Goal: Transaction & Acquisition: Download file/media

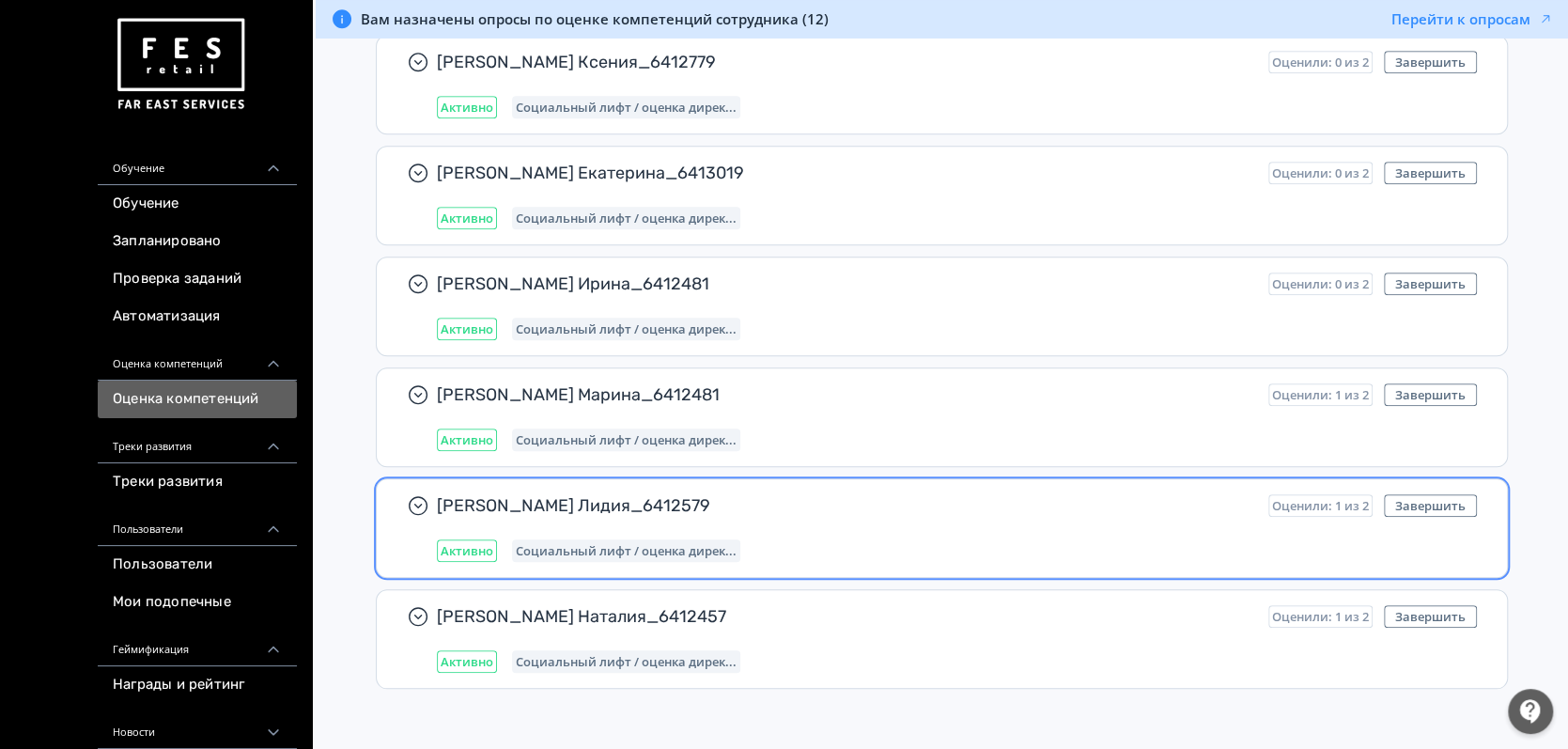
scroll to position [910, 0]
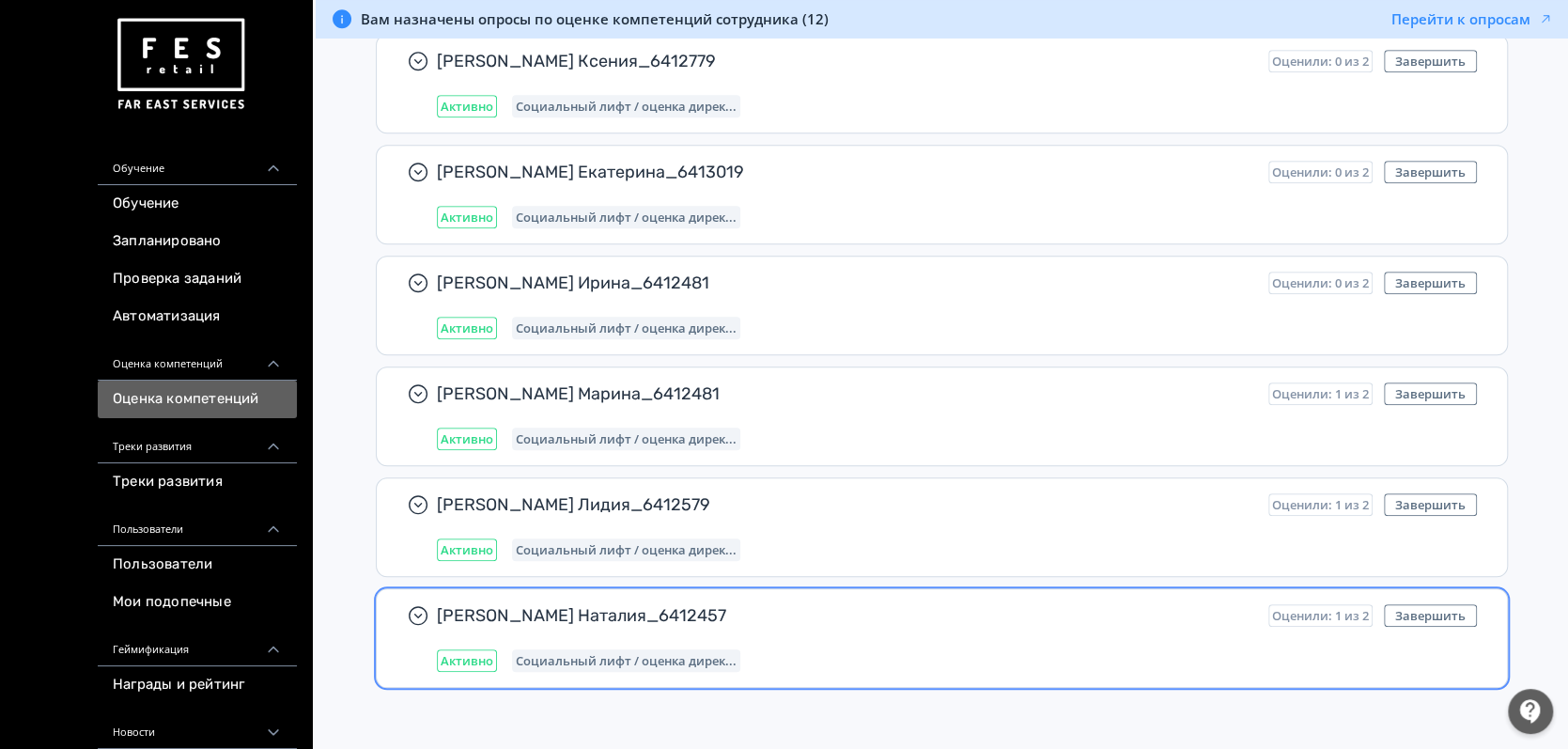
click at [754, 622] on div "Табакова Наталия_6412457 Оценили: 1 из 2 Завершить Активно Социальный лифт / оц…" at bounding box center [957, 638] width 1040 height 68
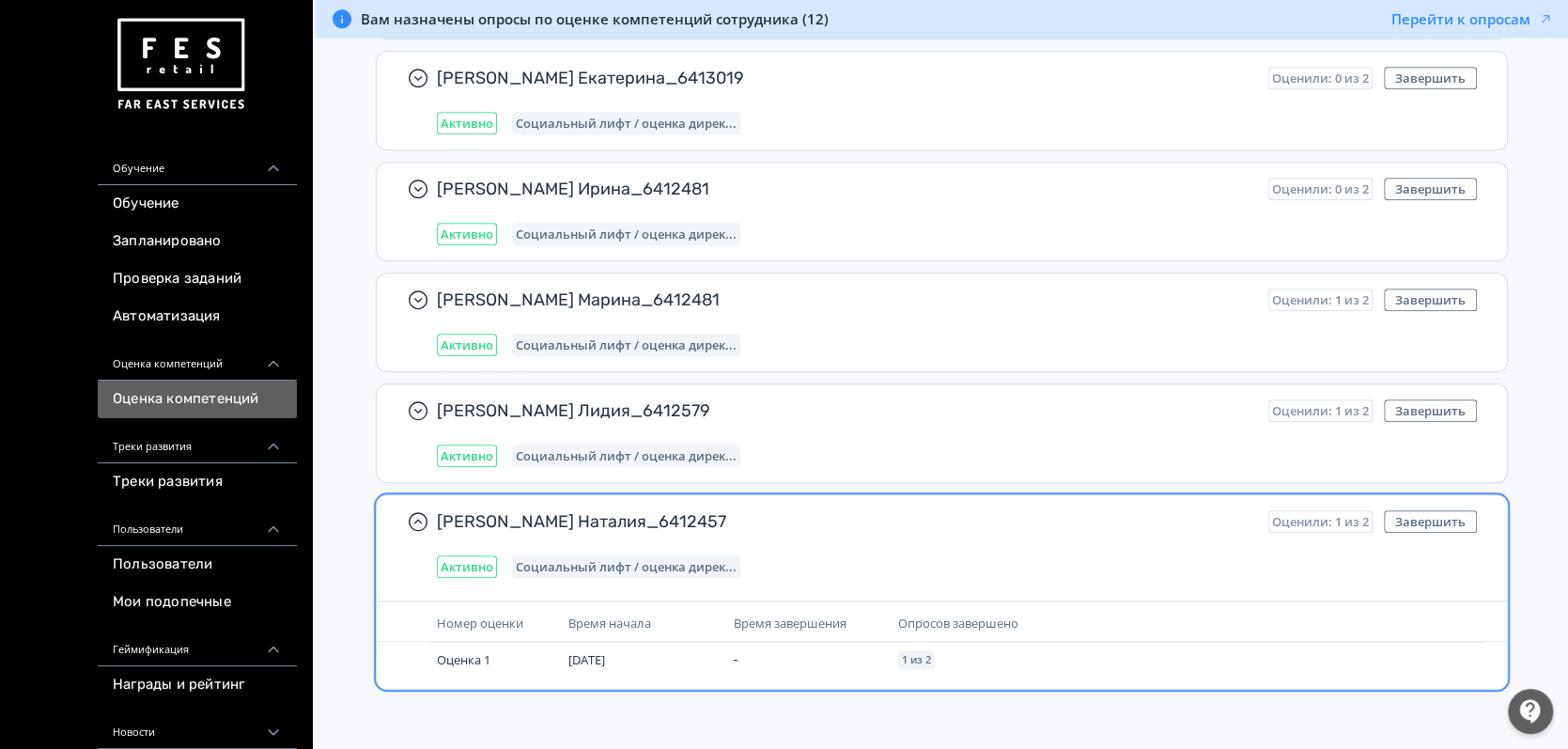
scroll to position [1006, 0]
click at [893, 557] on div "Активно Социальный лифт / оценка дирек..." at bounding box center [957, 565] width 1040 height 23
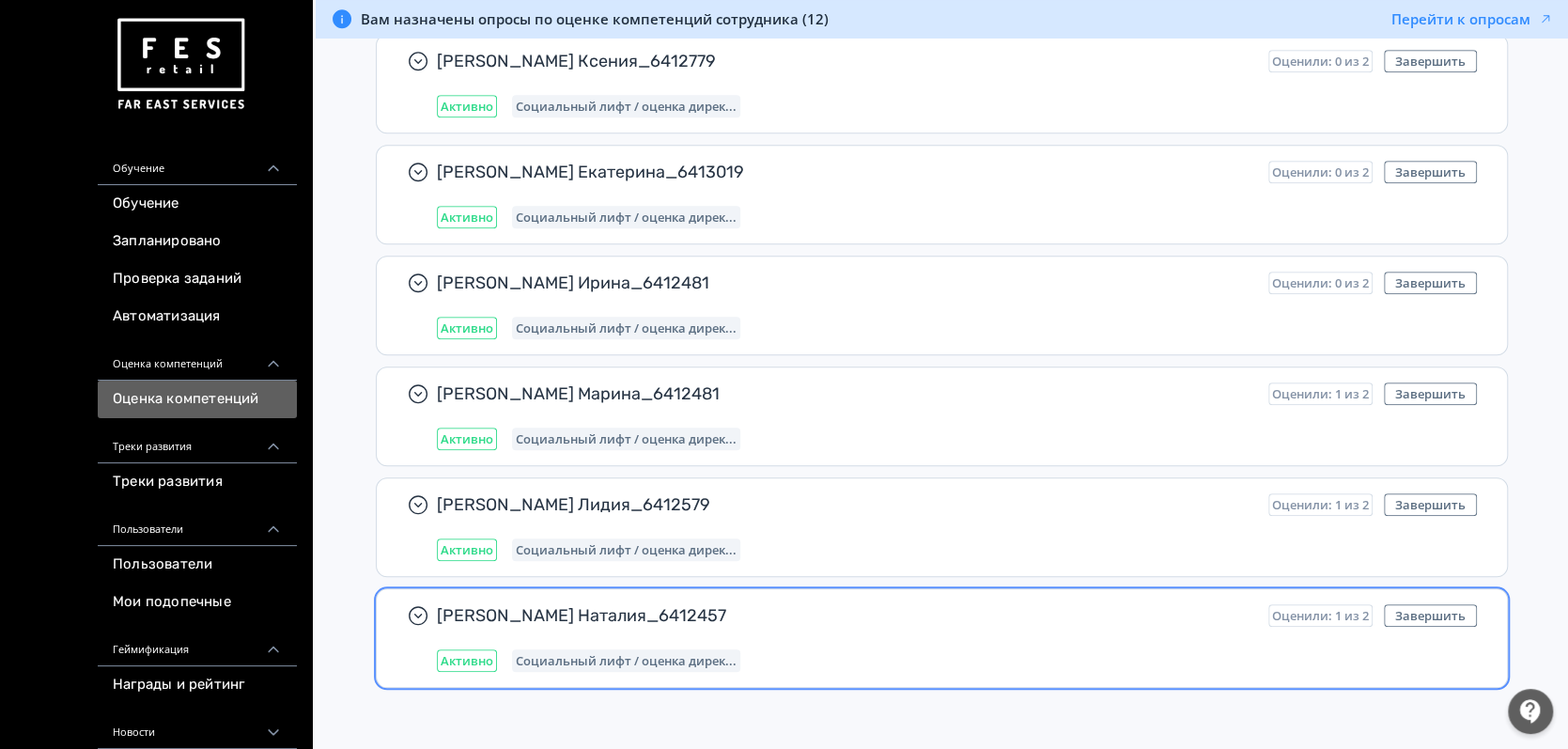
click at [685, 613] on span "[PERSON_NAME] Наталия_6412457" at bounding box center [844, 615] width 817 height 23
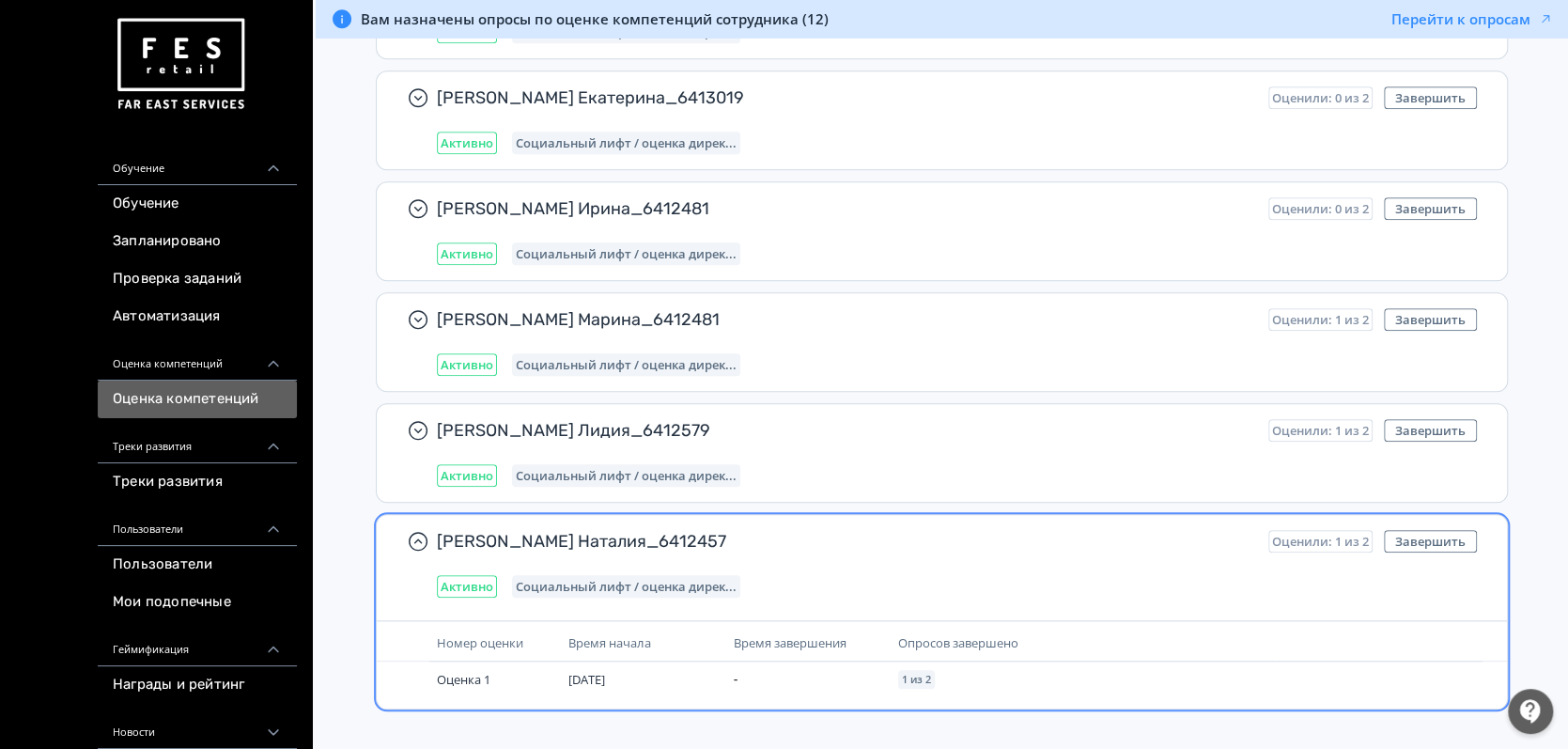
scroll to position [1006, 0]
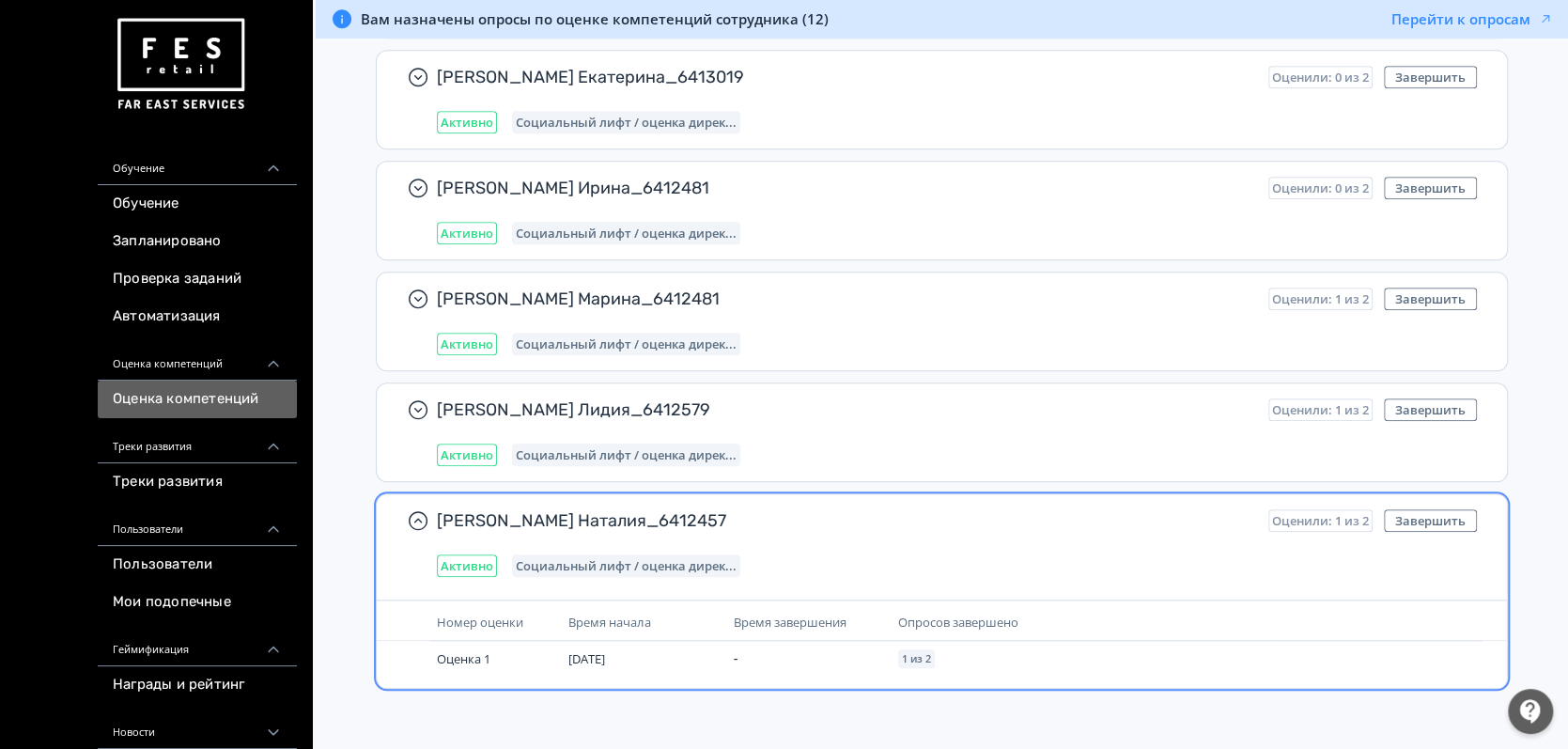
click at [560, 558] on span "Социальный лифт / оценка дирек..." at bounding box center [626, 565] width 221 height 15
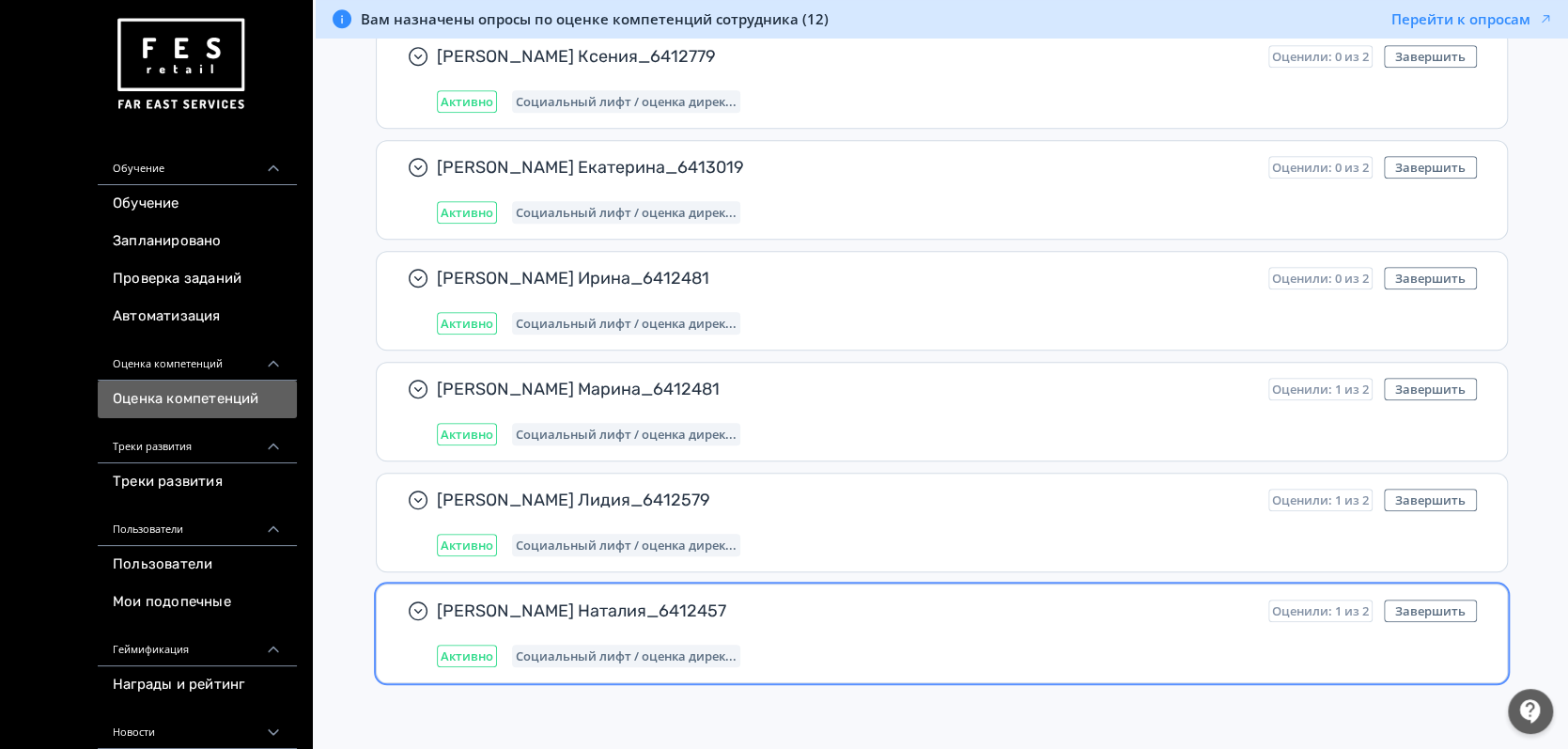
scroll to position [910, 0]
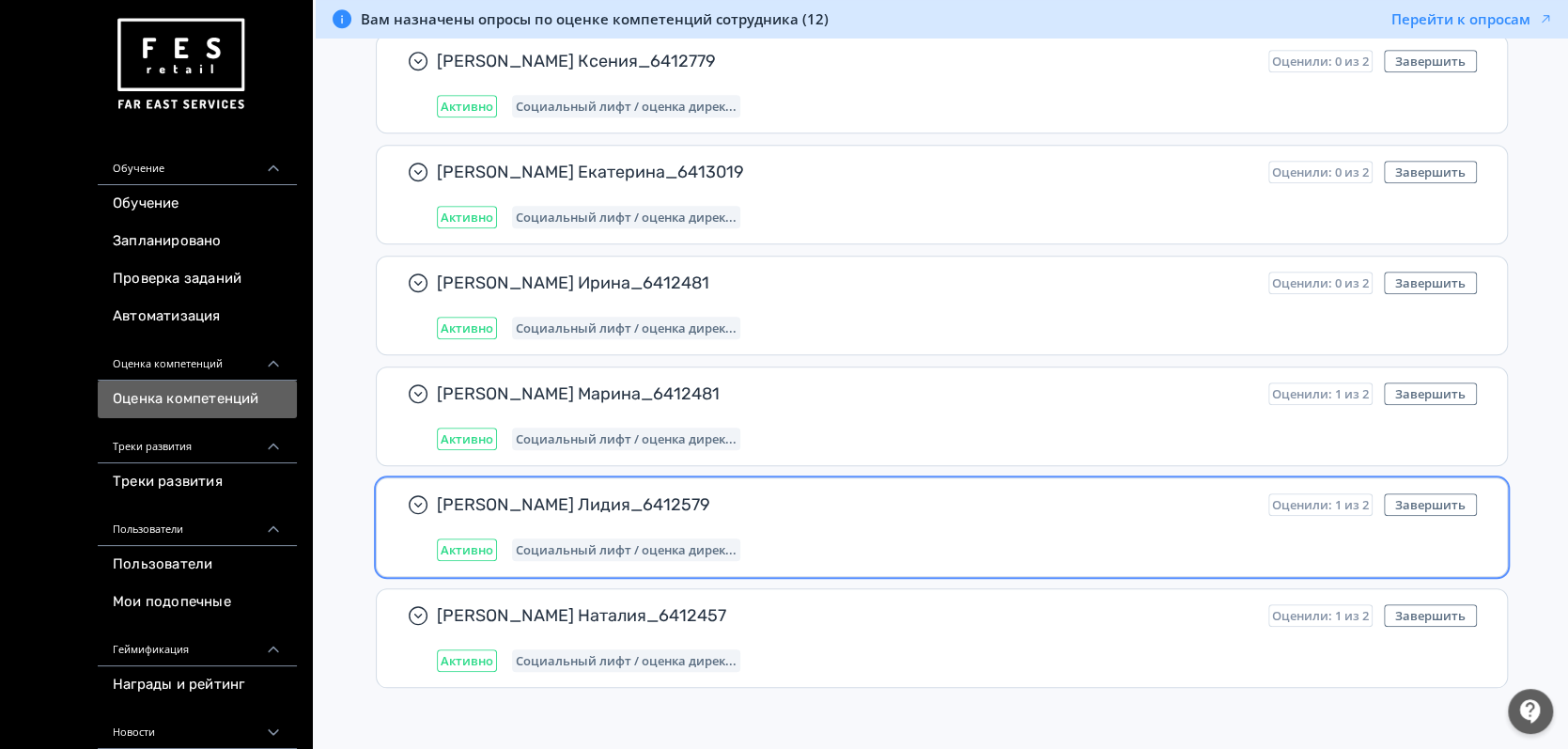
click at [558, 542] on span "Социальный лифт / оценка дирек..." at bounding box center [626, 548] width 221 height 15
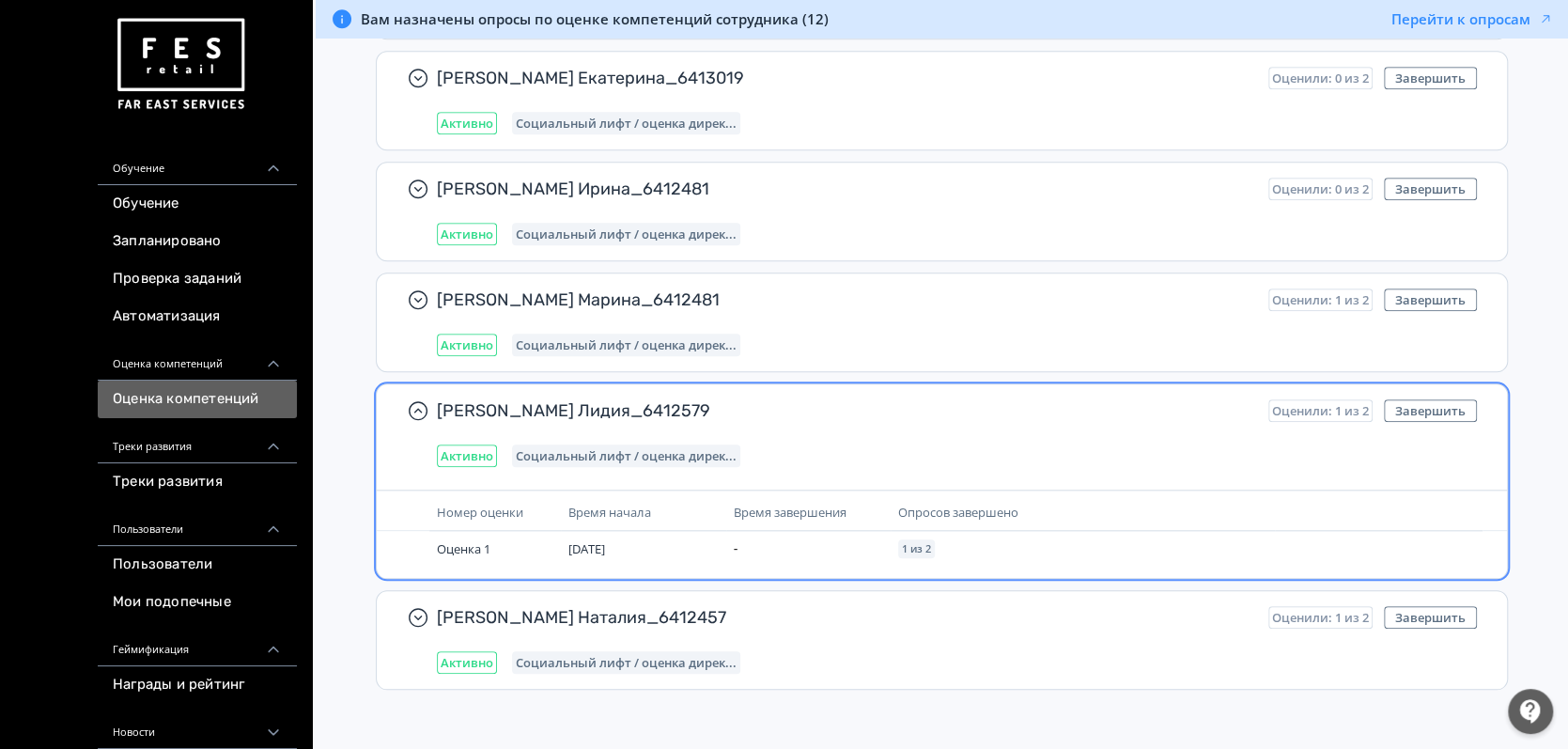
scroll to position [1006, 0]
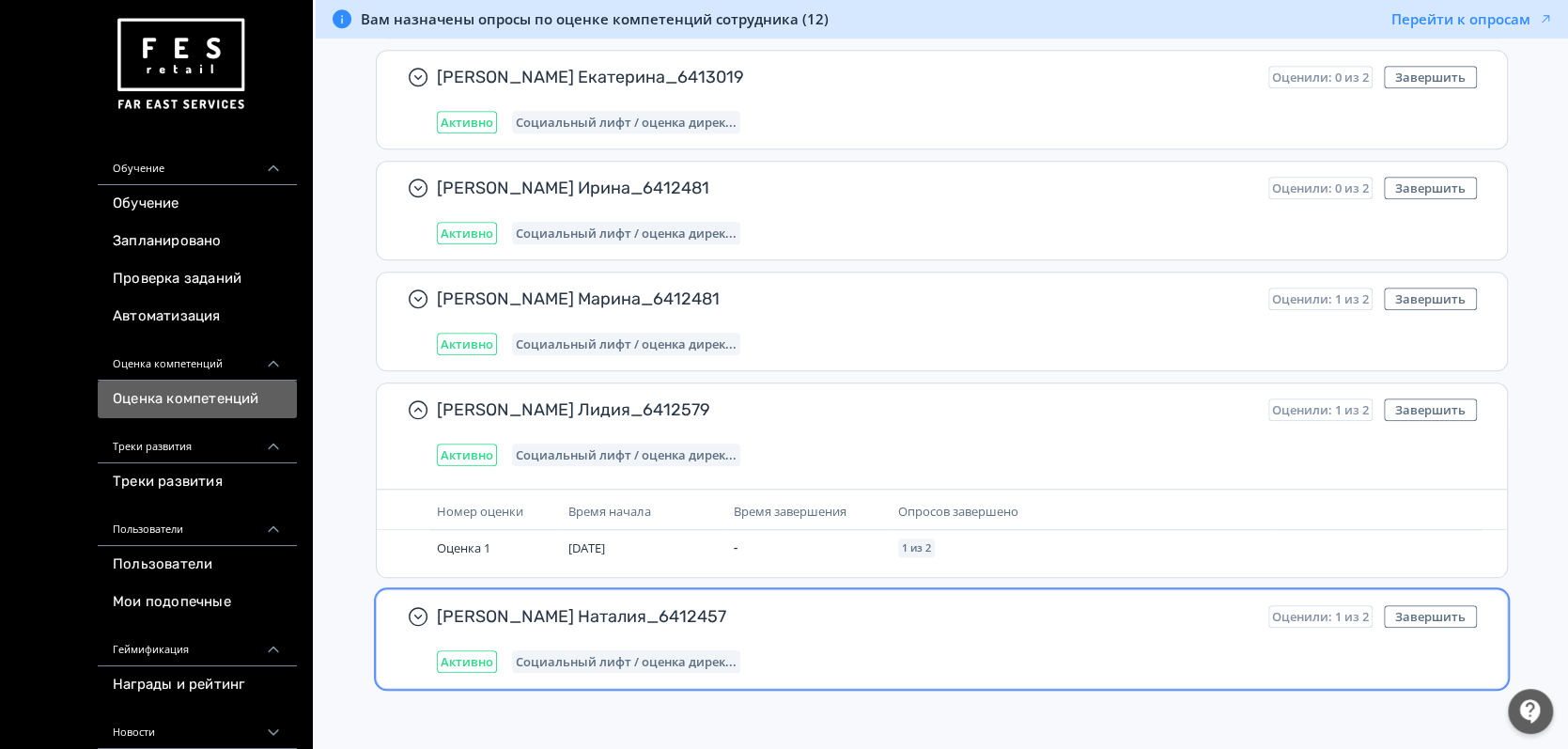
click at [625, 636] on div "Табакова Наталия_6412457 Оценили: 1 из 2 Завершить Активно Социальный лифт / оц…" at bounding box center [957, 638] width 1040 height 68
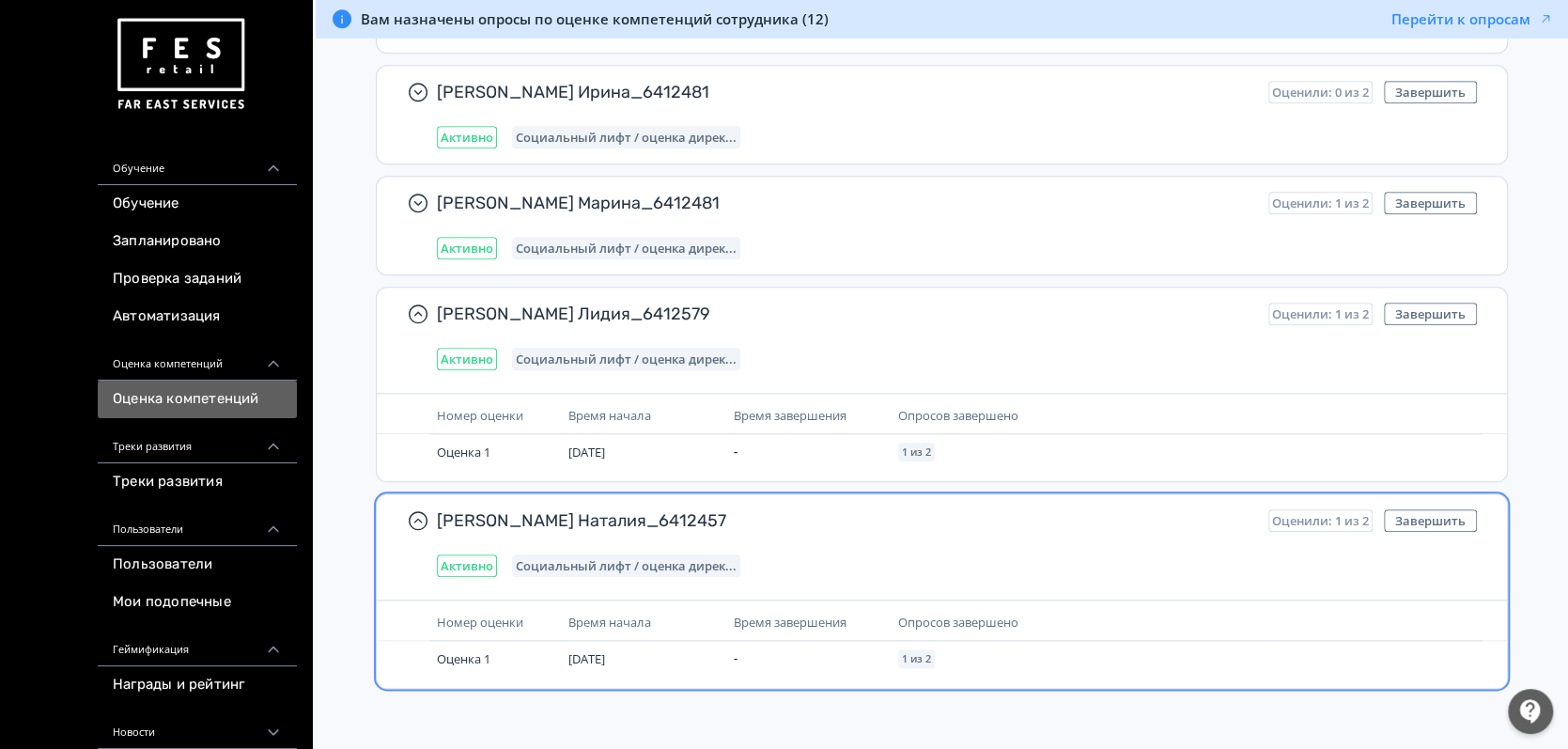
scroll to position [1101, 0]
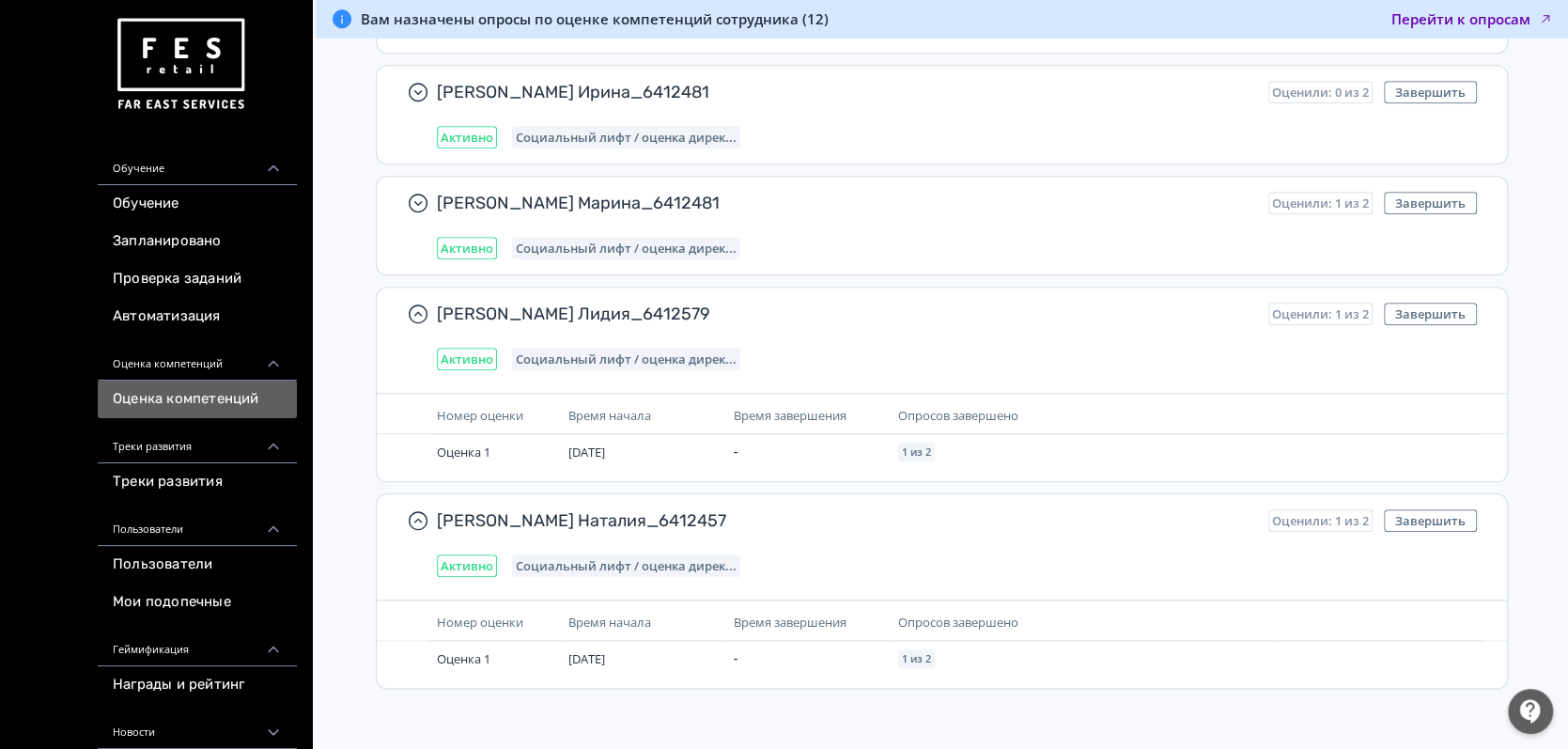
click at [1521, 21] on button "Перейти к опросам" at bounding box center [1472, 19] width 161 height 19
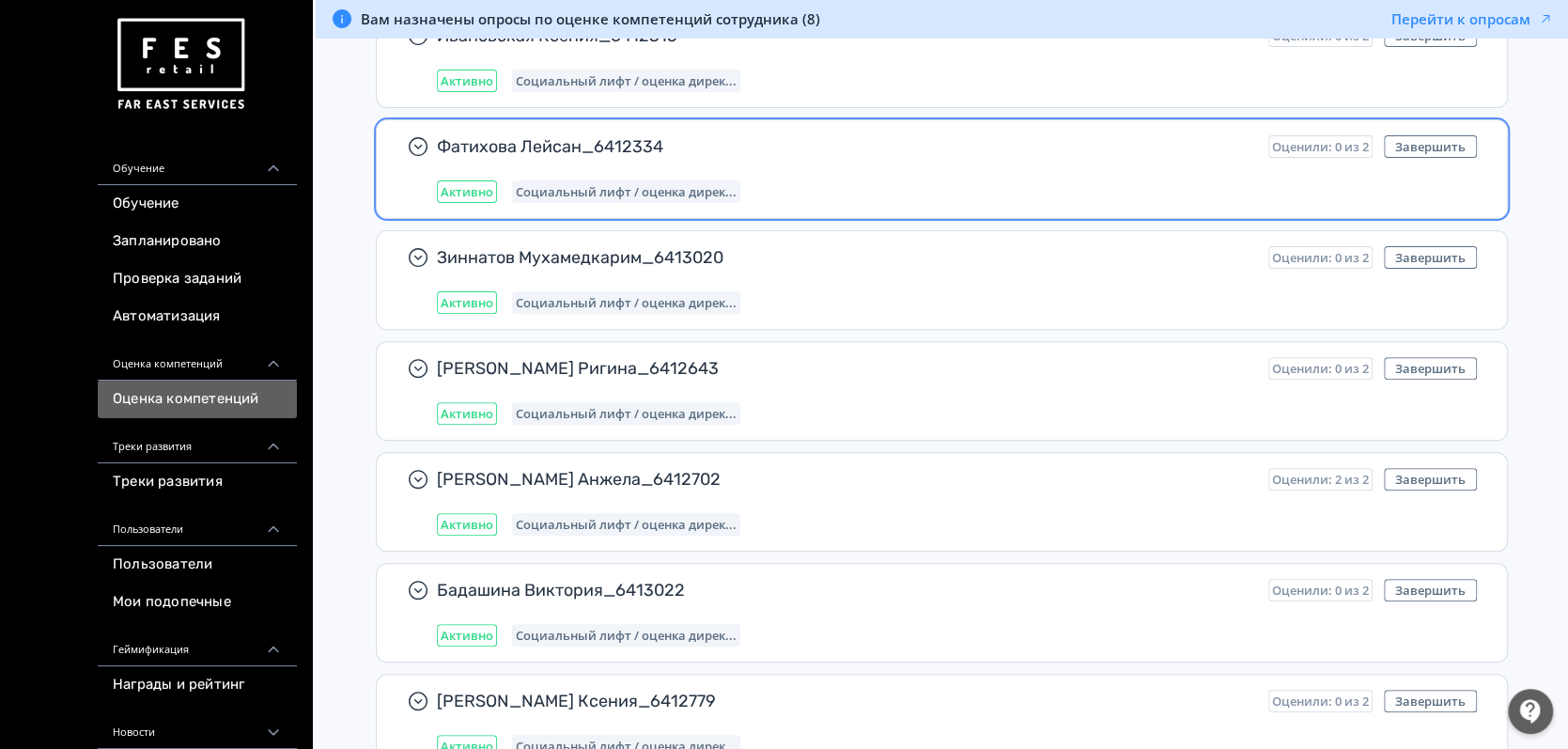
scroll to position [282, 0]
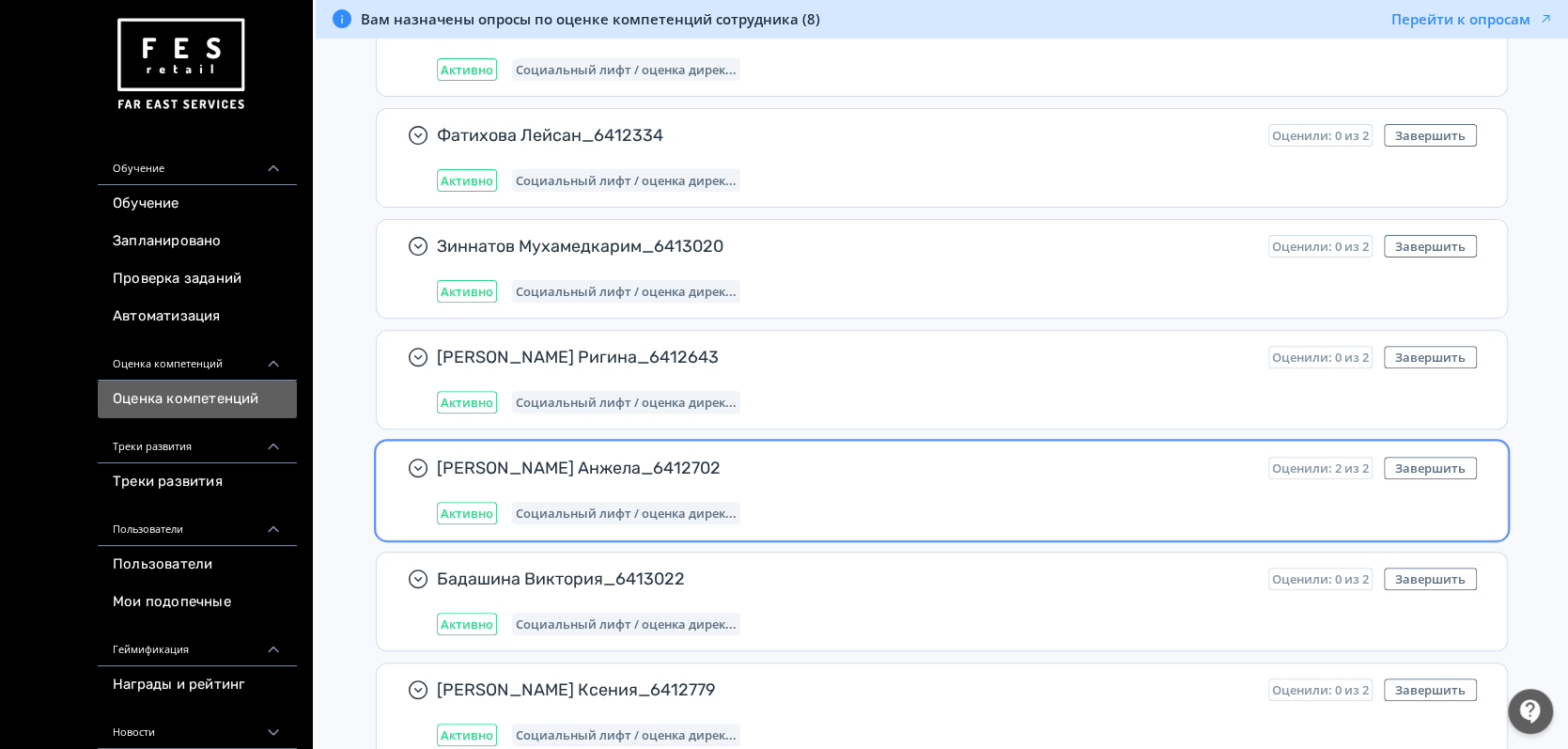
click at [900, 474] on span "[PERSON_NAME] Анжела_6412702" at bounding box center [844, 467] width 817 height 23
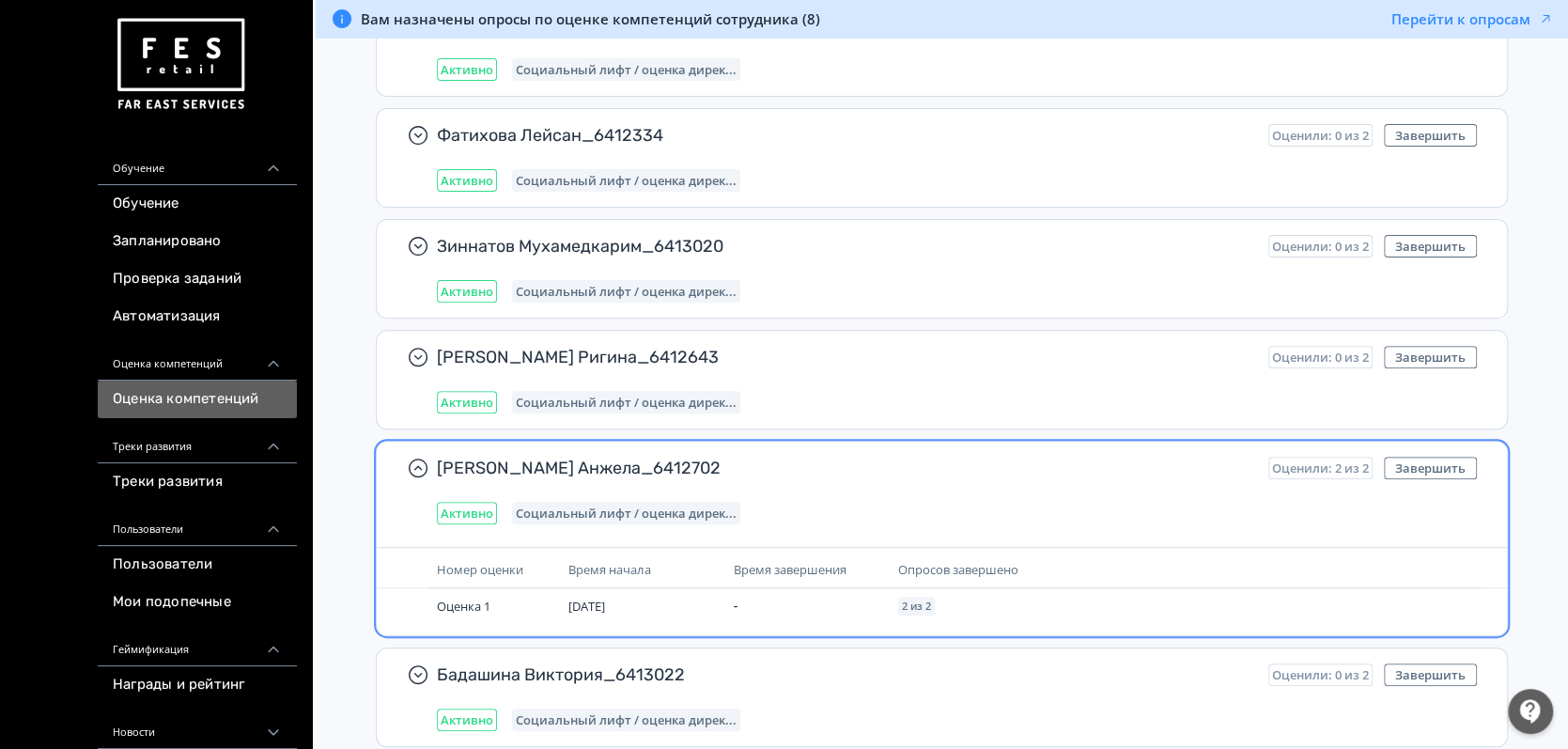
click at [900, 474] on span "[PERSON_NAME] Анжела_6412702" at bounding box center [844, 467] width 817 height 23
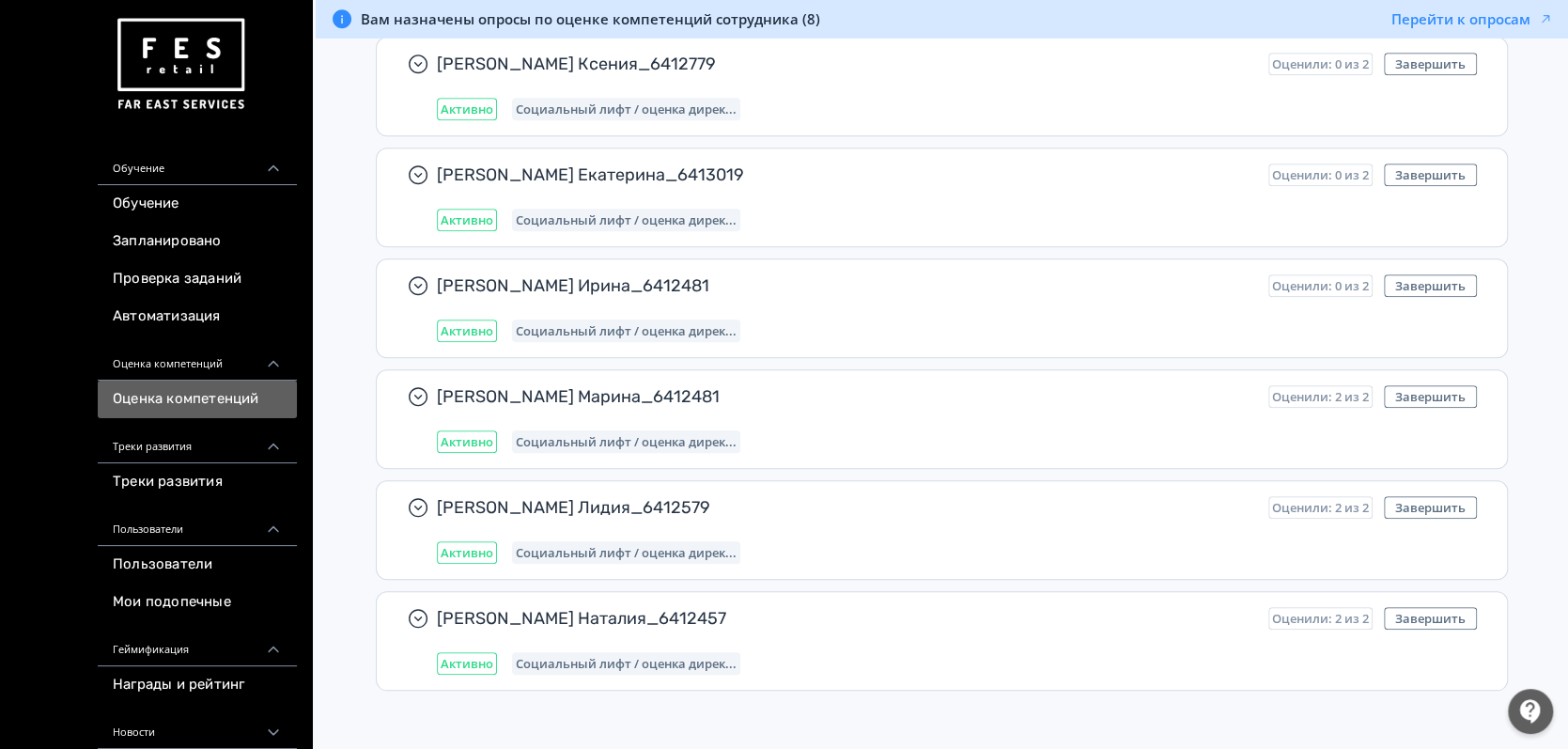
scroll to position [910, 0]
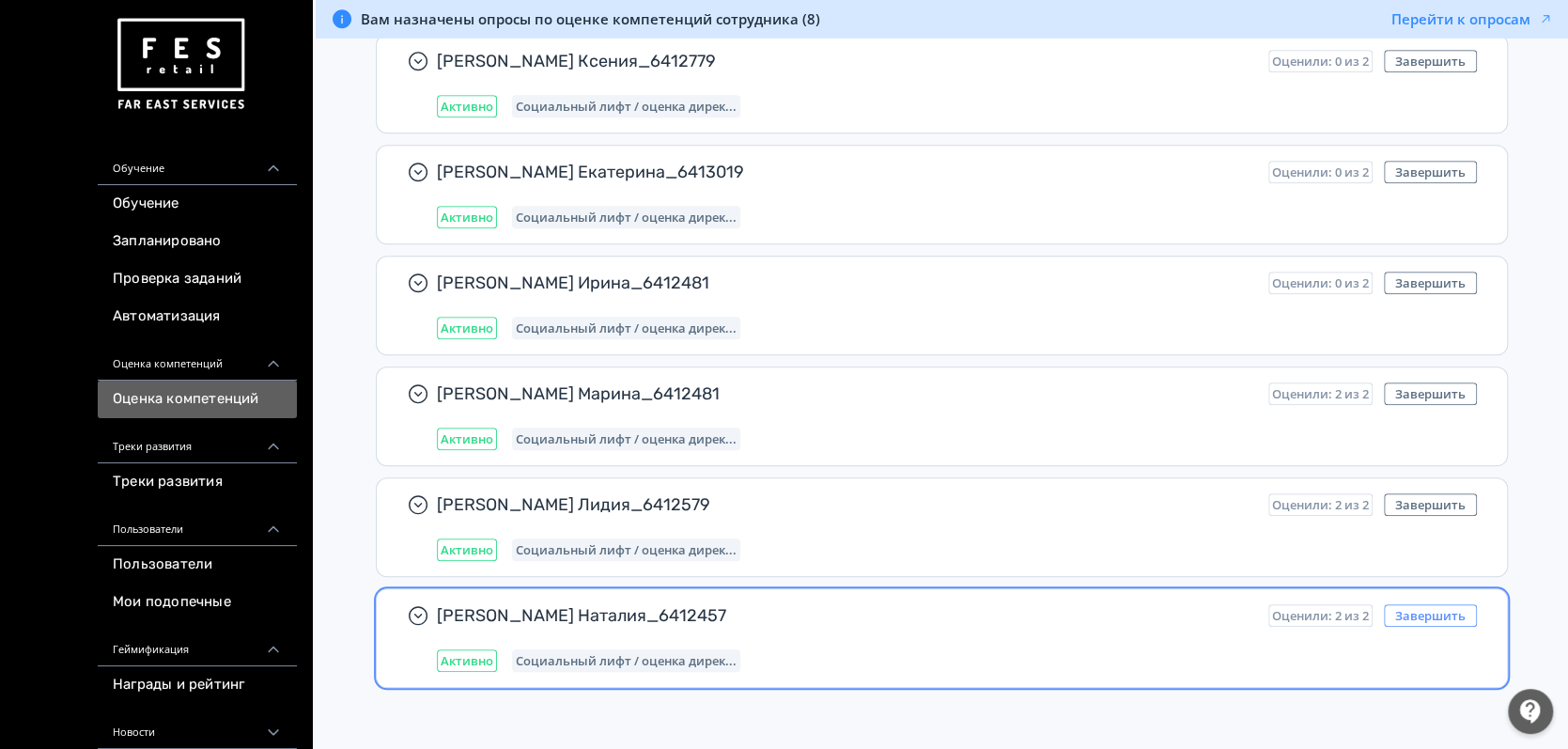
click at [1451, 605] on button "Завершить" at bounding box center [1430, 615] width 93 height 23
click at [1432, 610] on button "Завершить" at bounding box center [1430, 615] width 93 height 23
click at [1419, 605] on button "Завершить" at bounding box center [1430, 615] width 93 height 23
click at [1223, 622] on div "[PERSON_NAME] Наталия_6412457 Оценили: 2 из 2 Завершить Активно Социальный лифт…" at bounding box center [957, 638] width 1040 height 68
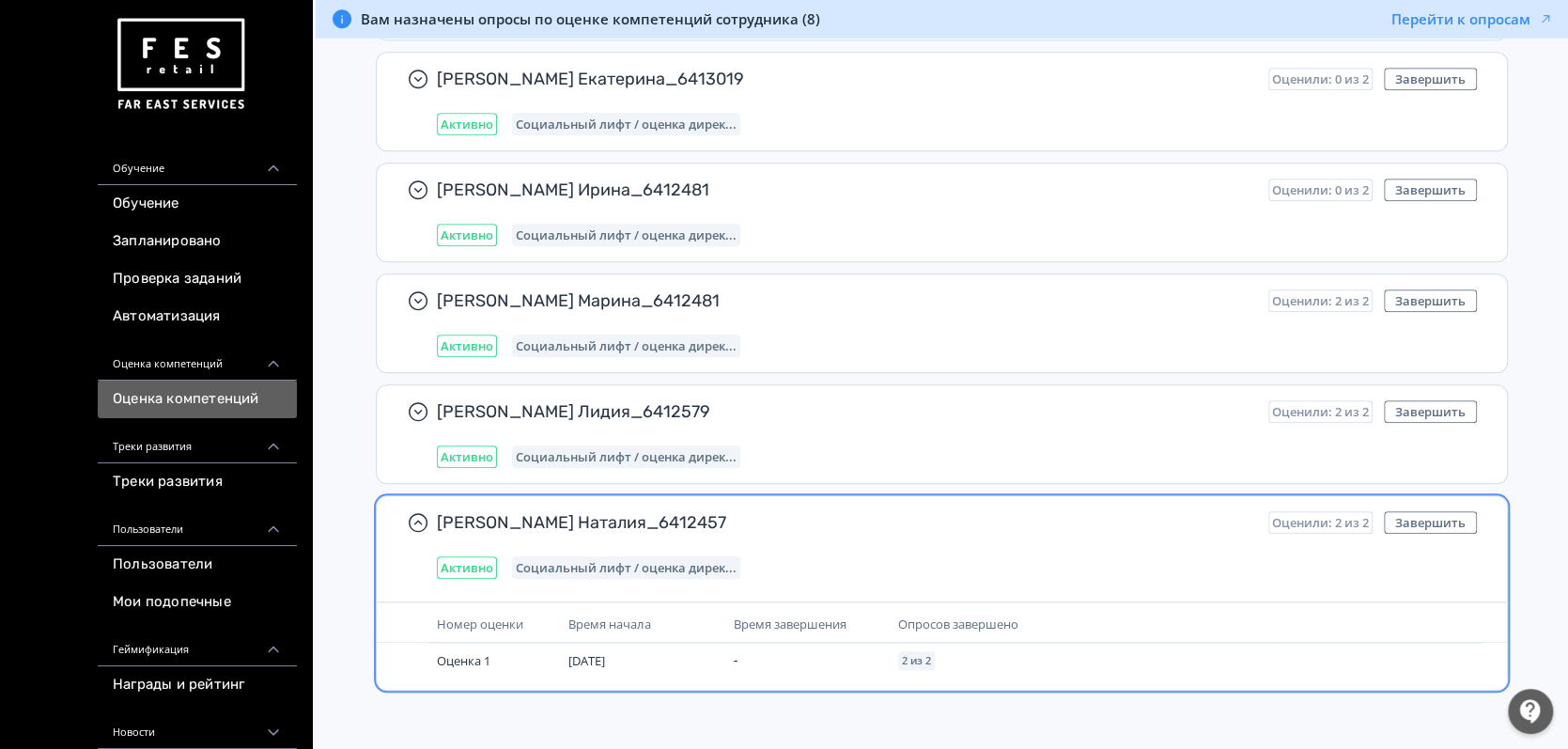
scroll to position [1006, 0]
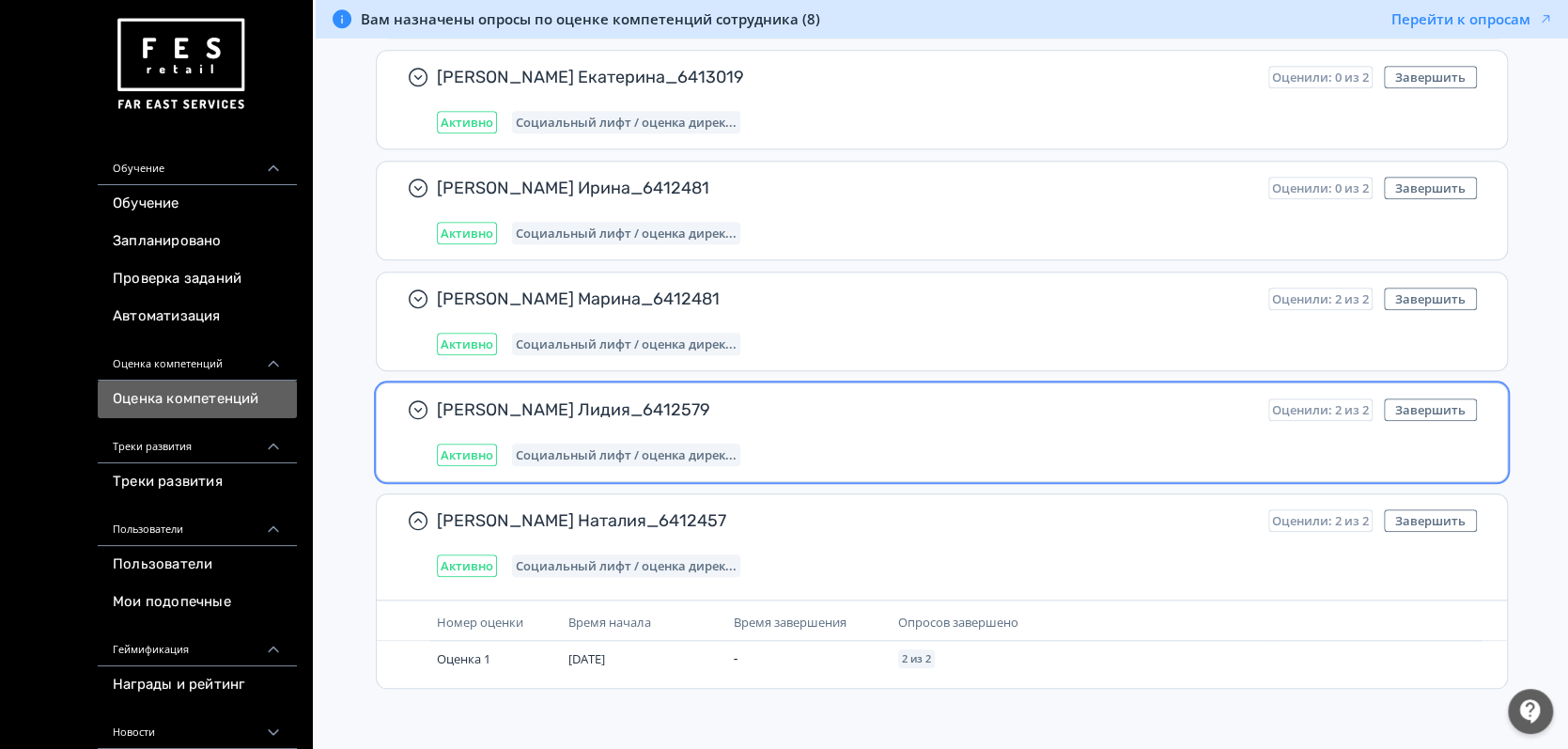
click at [1089, 443] on div "Активно Социальный лифт / оценка дирек..." at bounding box center [957, 454] width 1040 height 23
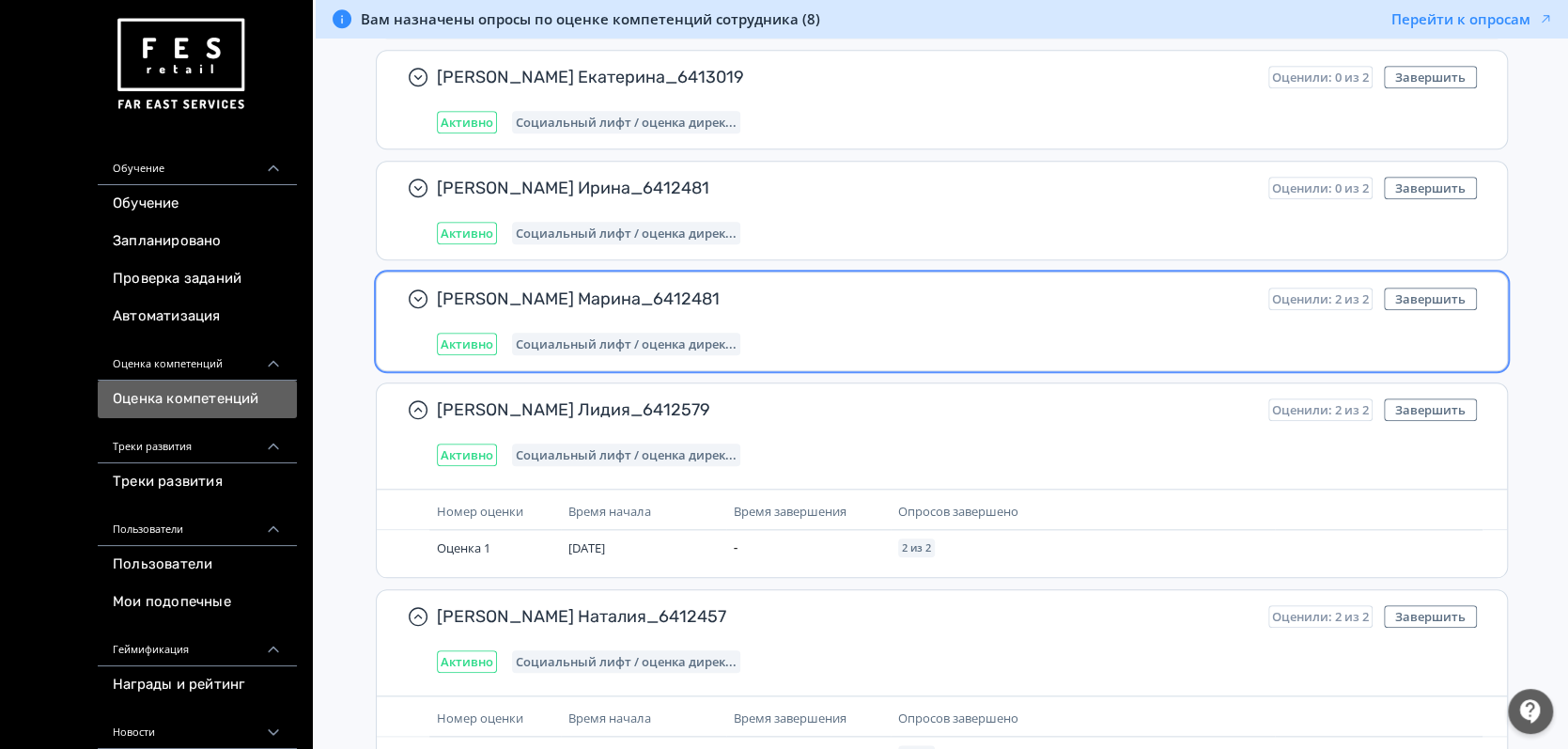
click at [1041, 335] on div "Активно Социальный лифт / оценка дирек..." at bounding box center [957, 343] width 1040 height 23
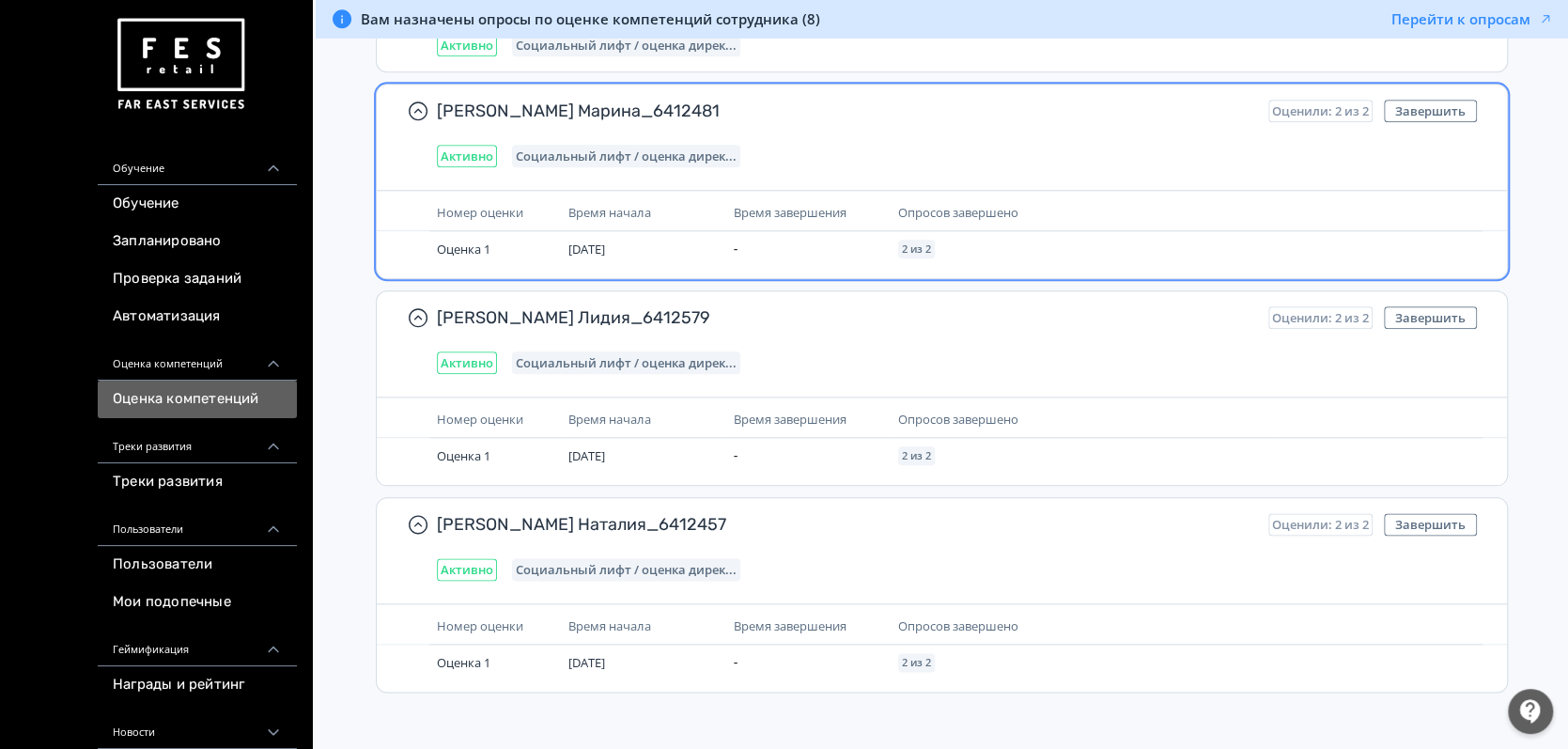
scroll to position [1197, 0]
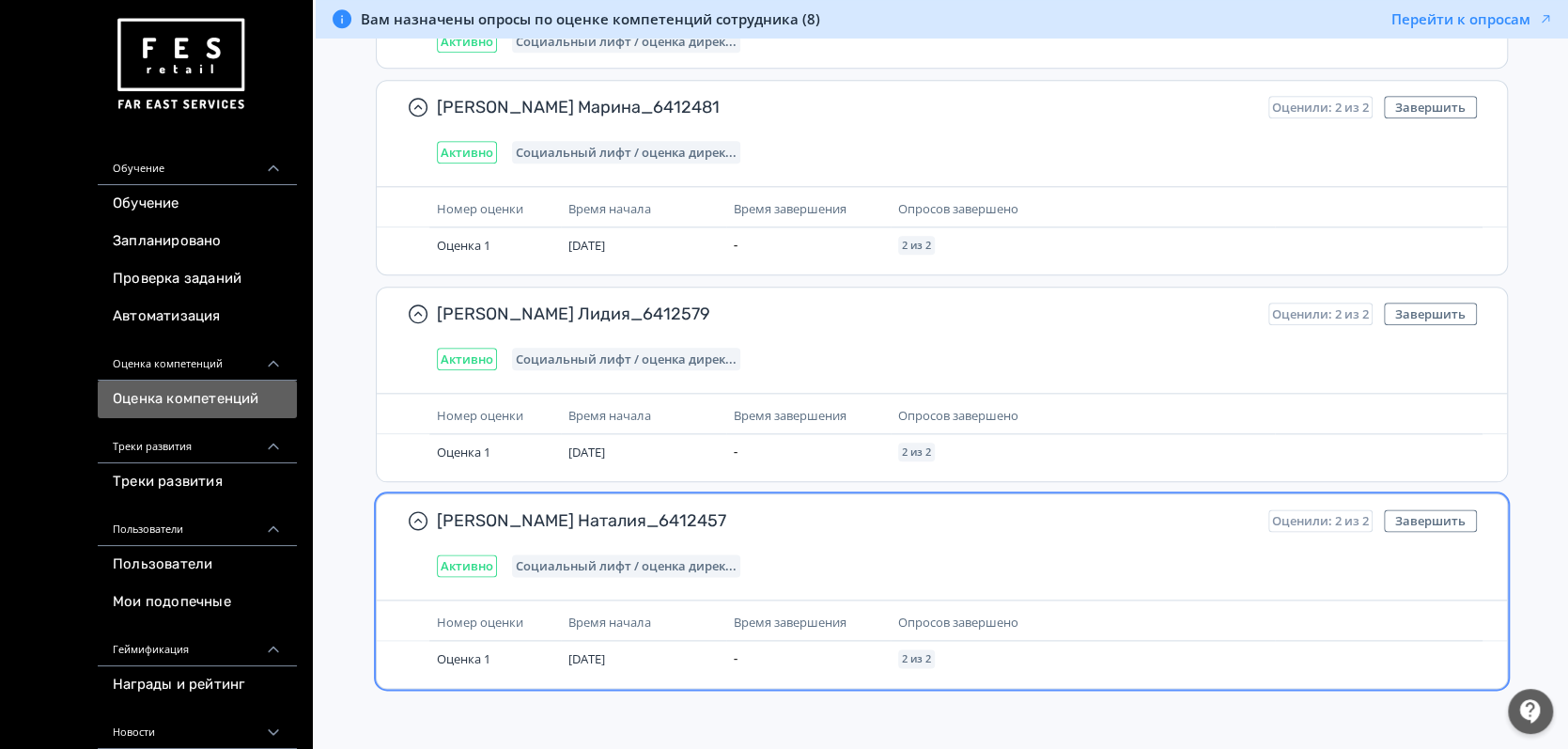
click at [1340, 567] on div "Активно Социальный лифт / оценка дирек..." at bounding box center [957, 565] width 1040 height 23
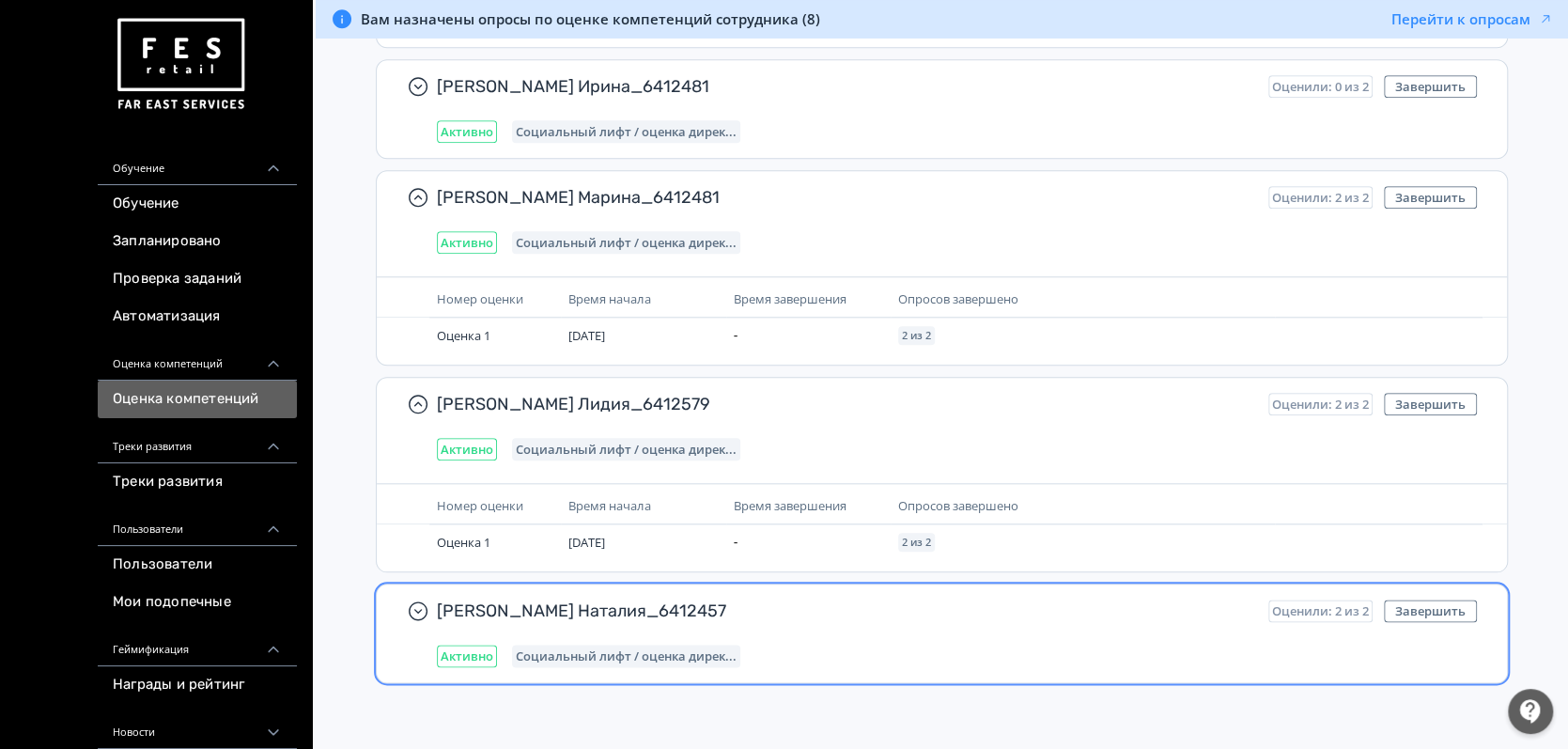
scroll to position [1101, 0]
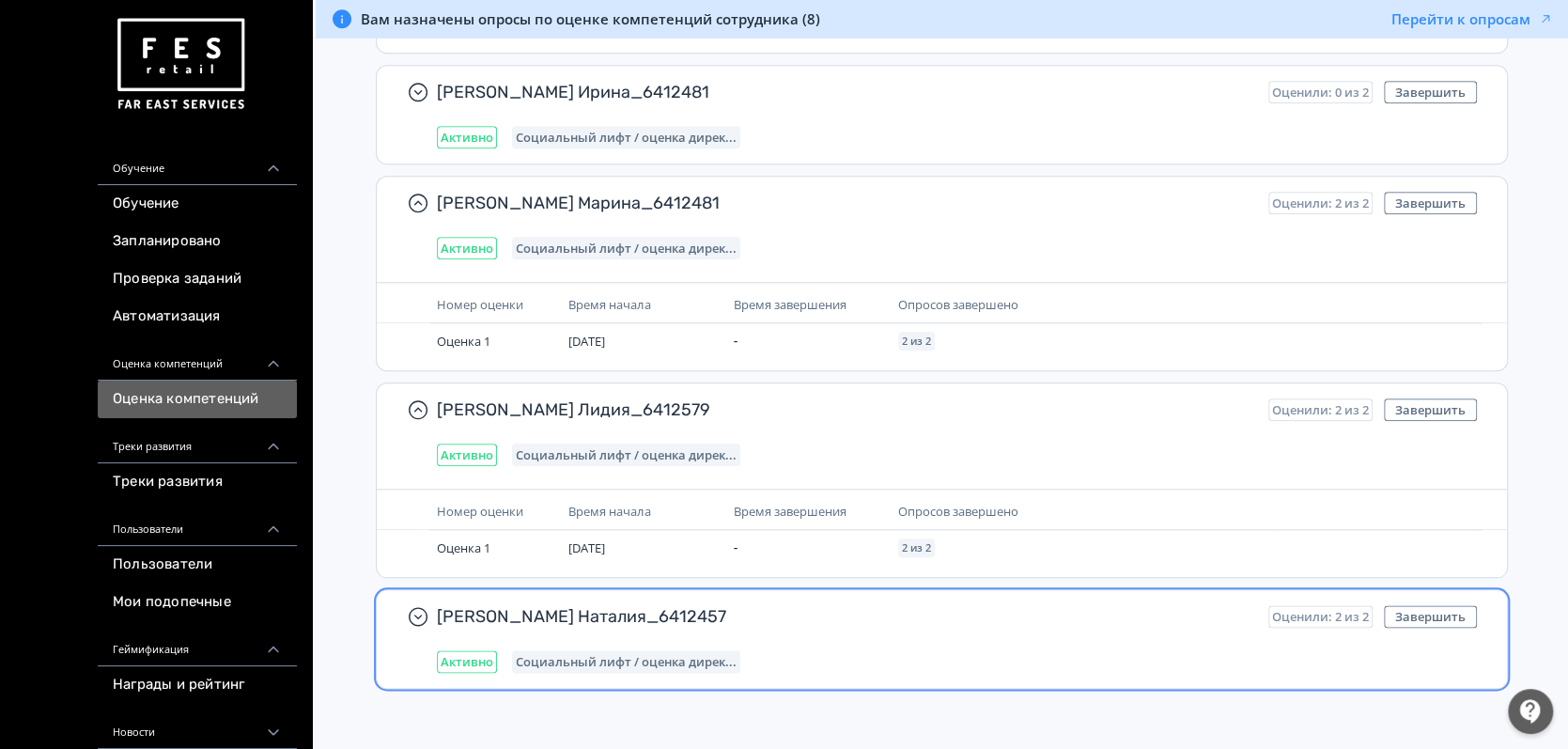
click at [1146, 643] on div "[PERSON_NAME] Наталия_6412457 Оценили: 2 из 2 Завершить Активно Социальный лифт…" at bounding box center [957, 638] width 1040 height 68
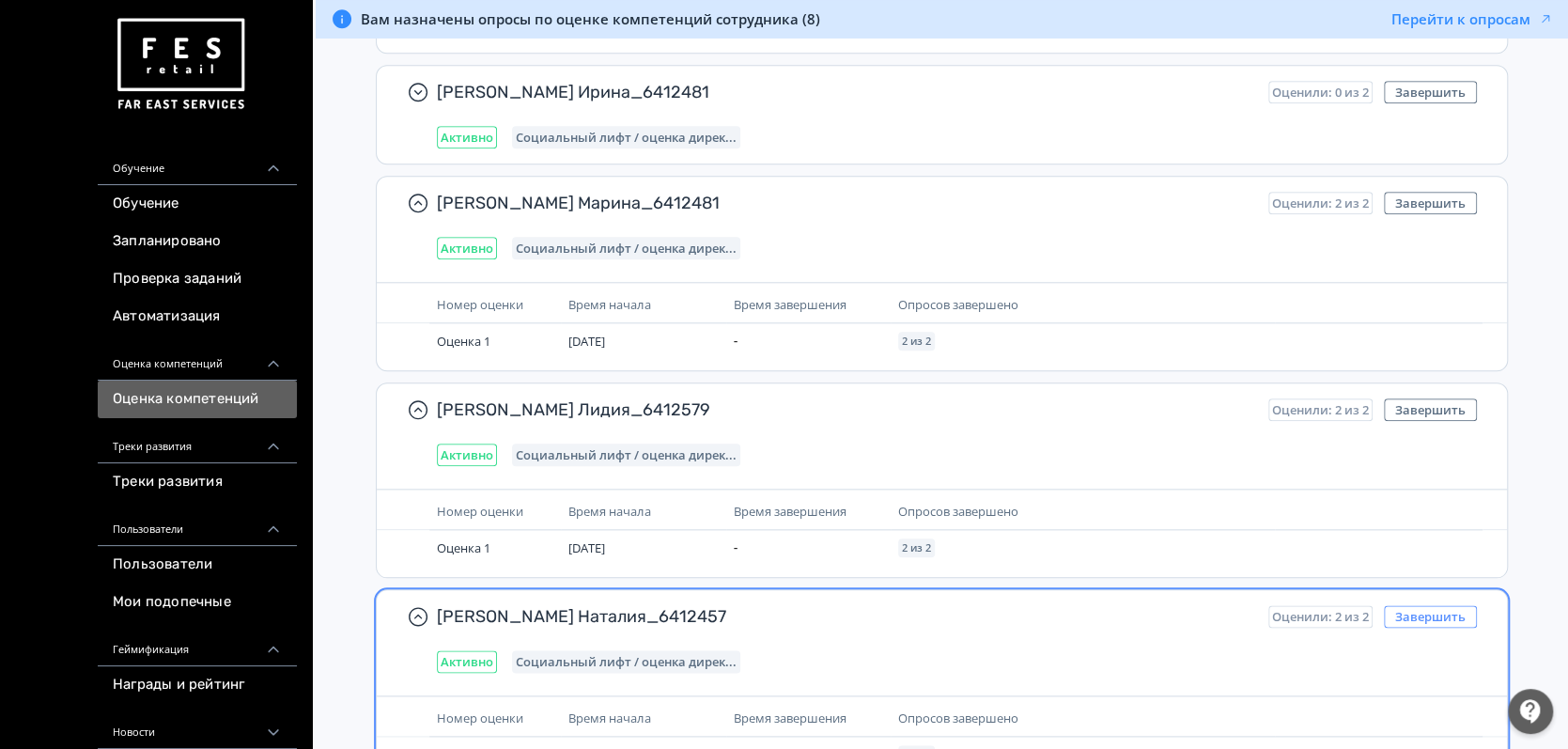
click at [1411, 610] on button "Завершить" at bounding box center [1430, 615] width 93 height 23
click at [1411, 611] on button "Завершить" at bounding box center [1430, 615] width 93 height 23
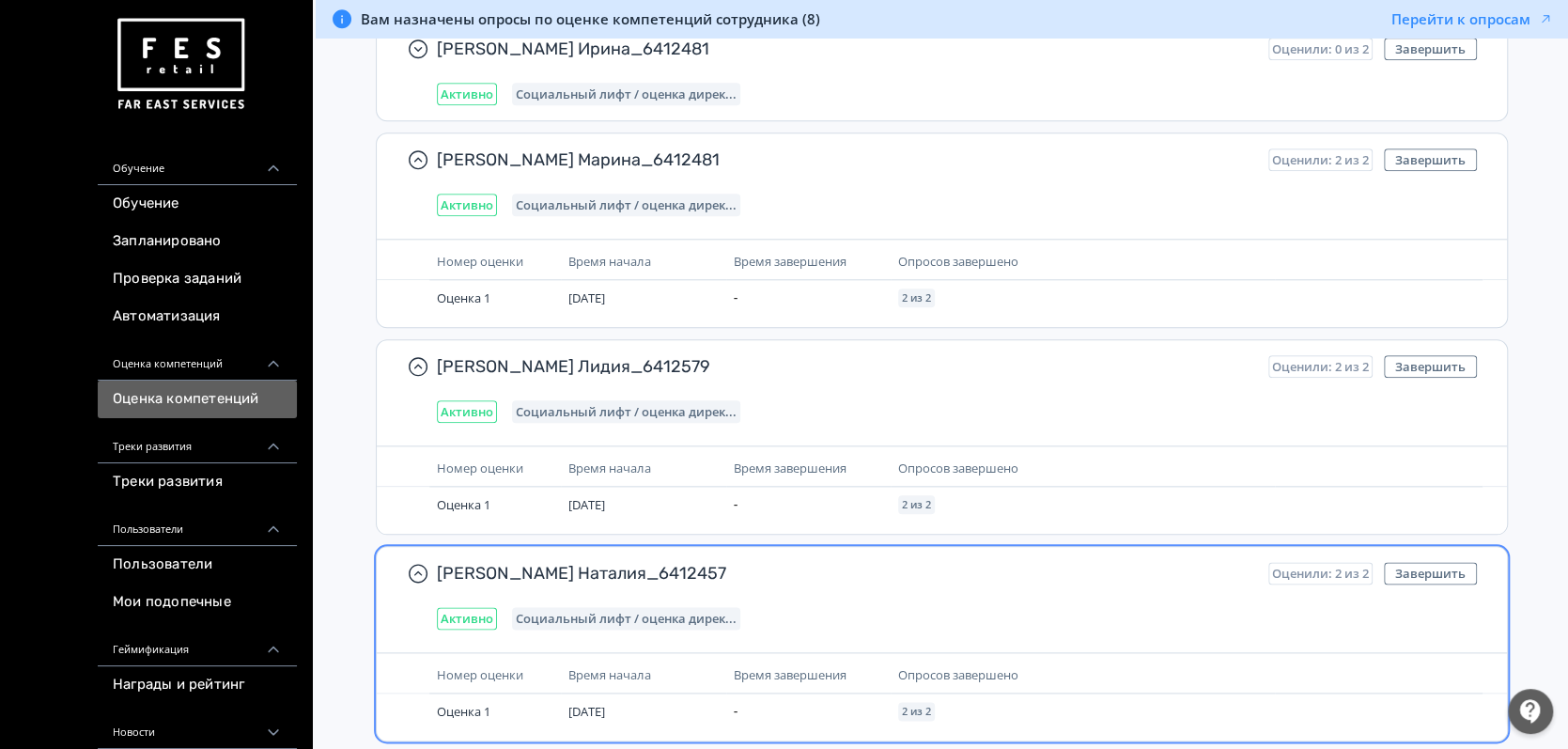
scroll to position [1197, 0]
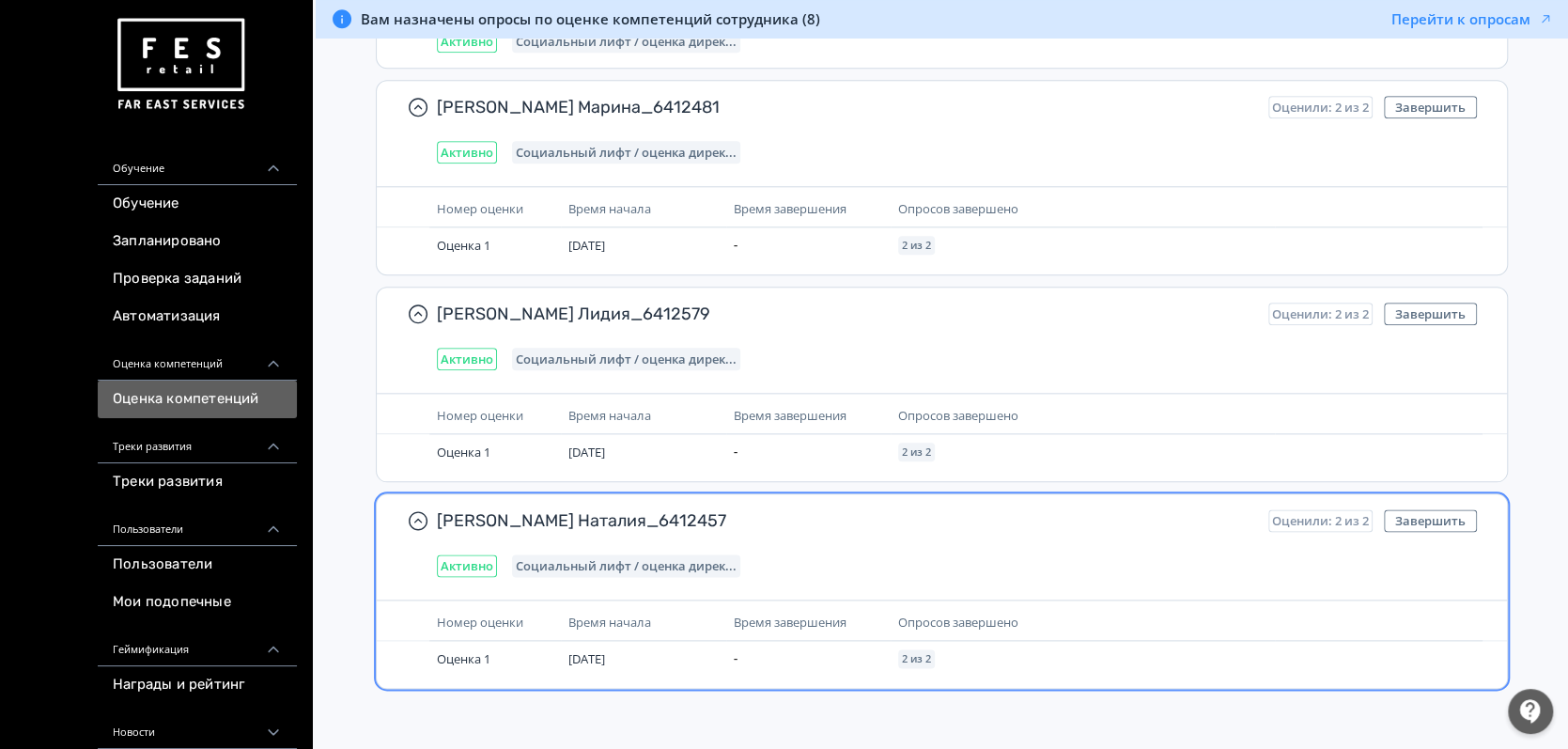
click at [1148, 543] on div "[PERSON_NAME] Наталия_6412457 Оценили: 2 из 2 Завершить Активно Социальный лифт…" at bounding box center [957, 543] width 1040 height 68
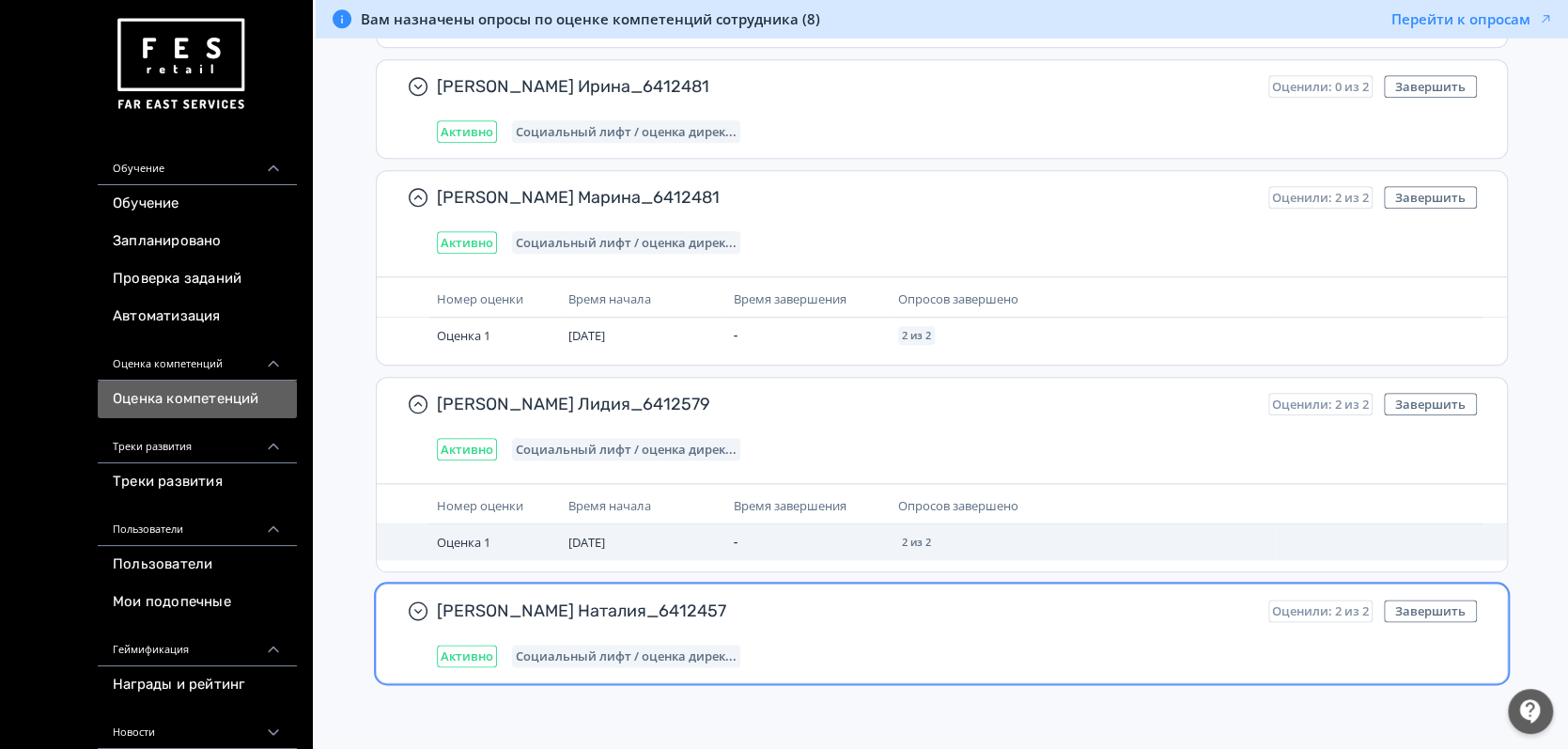
scroll to position [1101, 0]
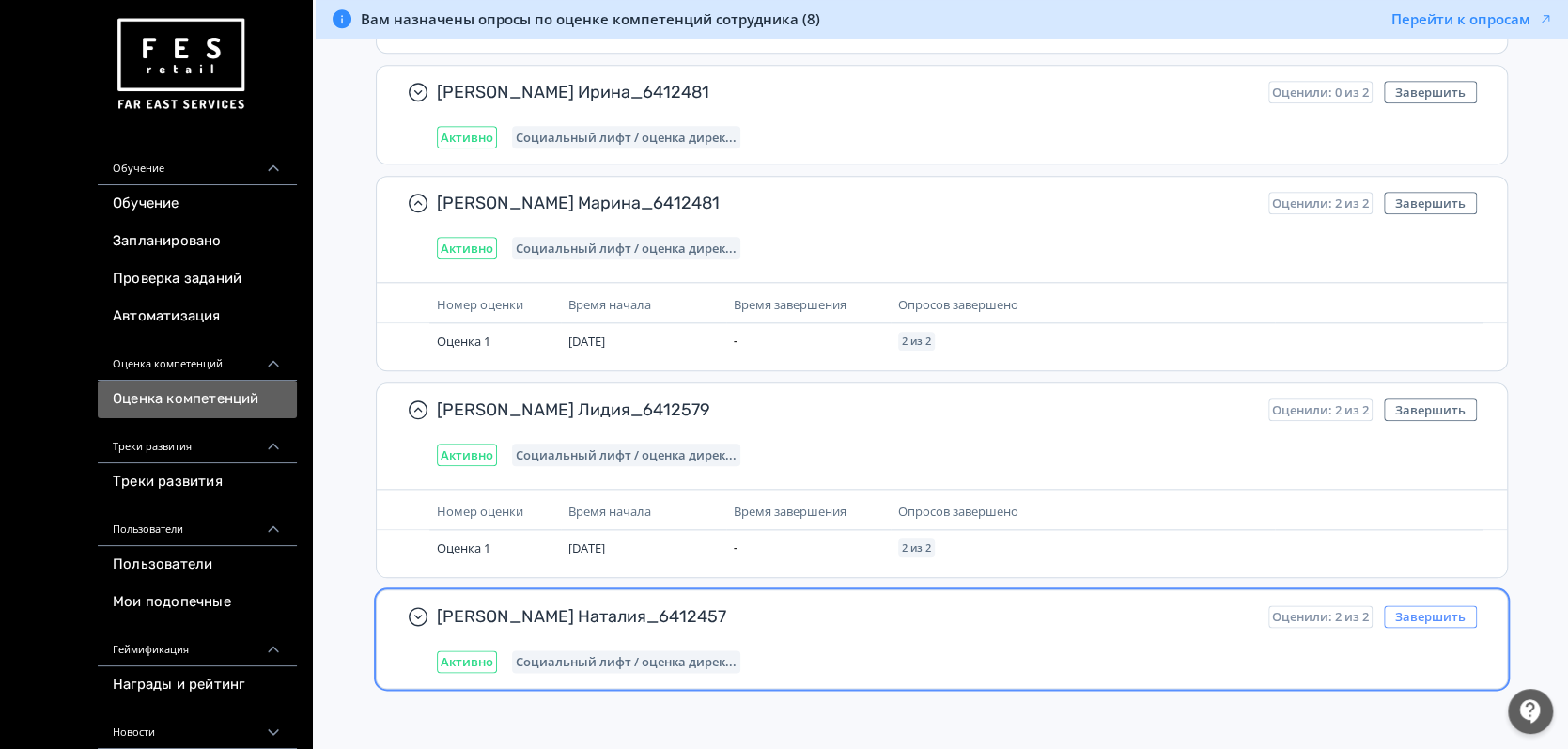
click at [1462, 607] on button "Завершить" at bounding box center [1430, 615] width 93 height 23
click at [1405, 613] on button "Завершить" at bounding box center [1430, 615] width 93 height 23
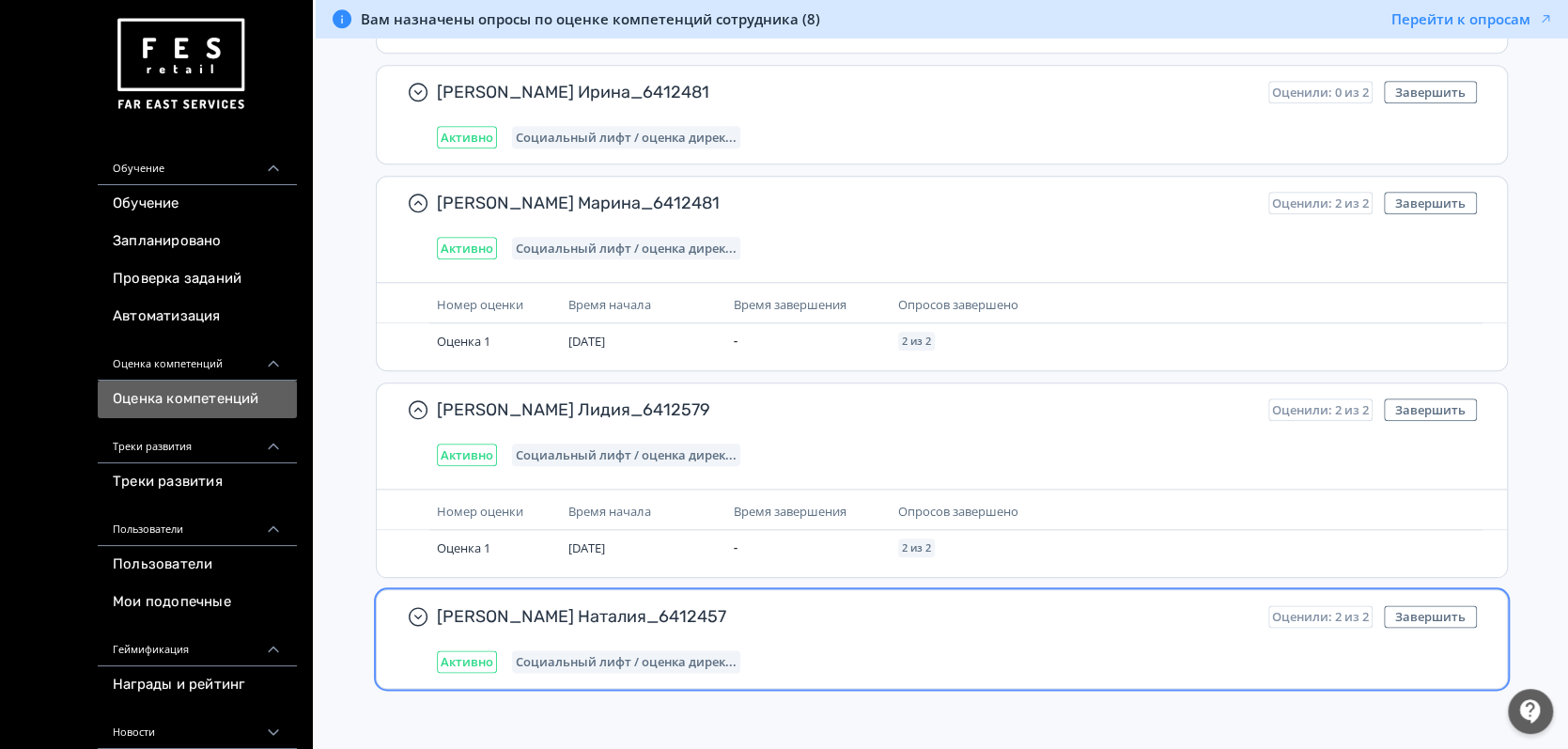
click at [885, 613] on span "[PERSON_NAME] Наталия_6412457" at bounding box center [844, 615] width 817 height 23
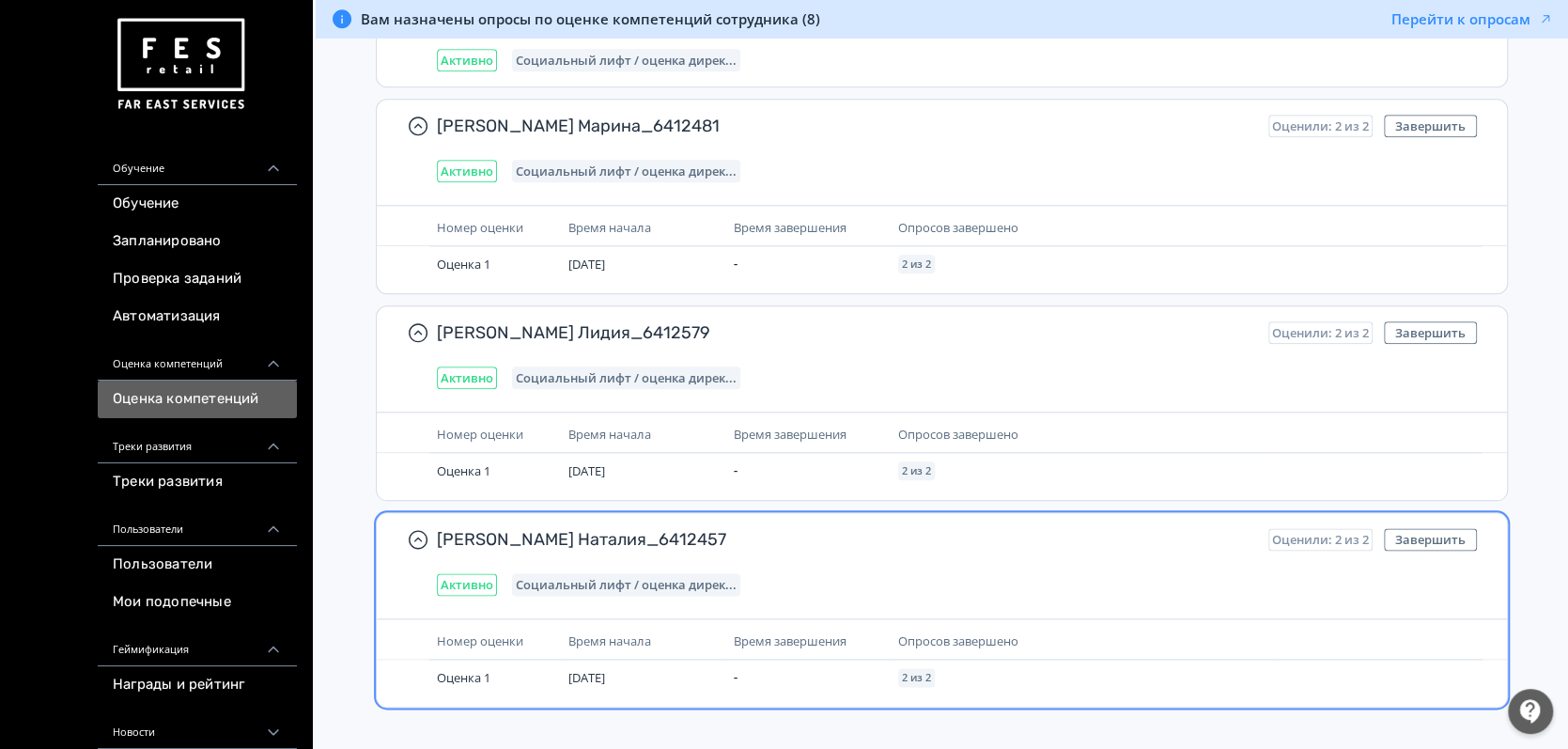
scroll to position [1197, 0]
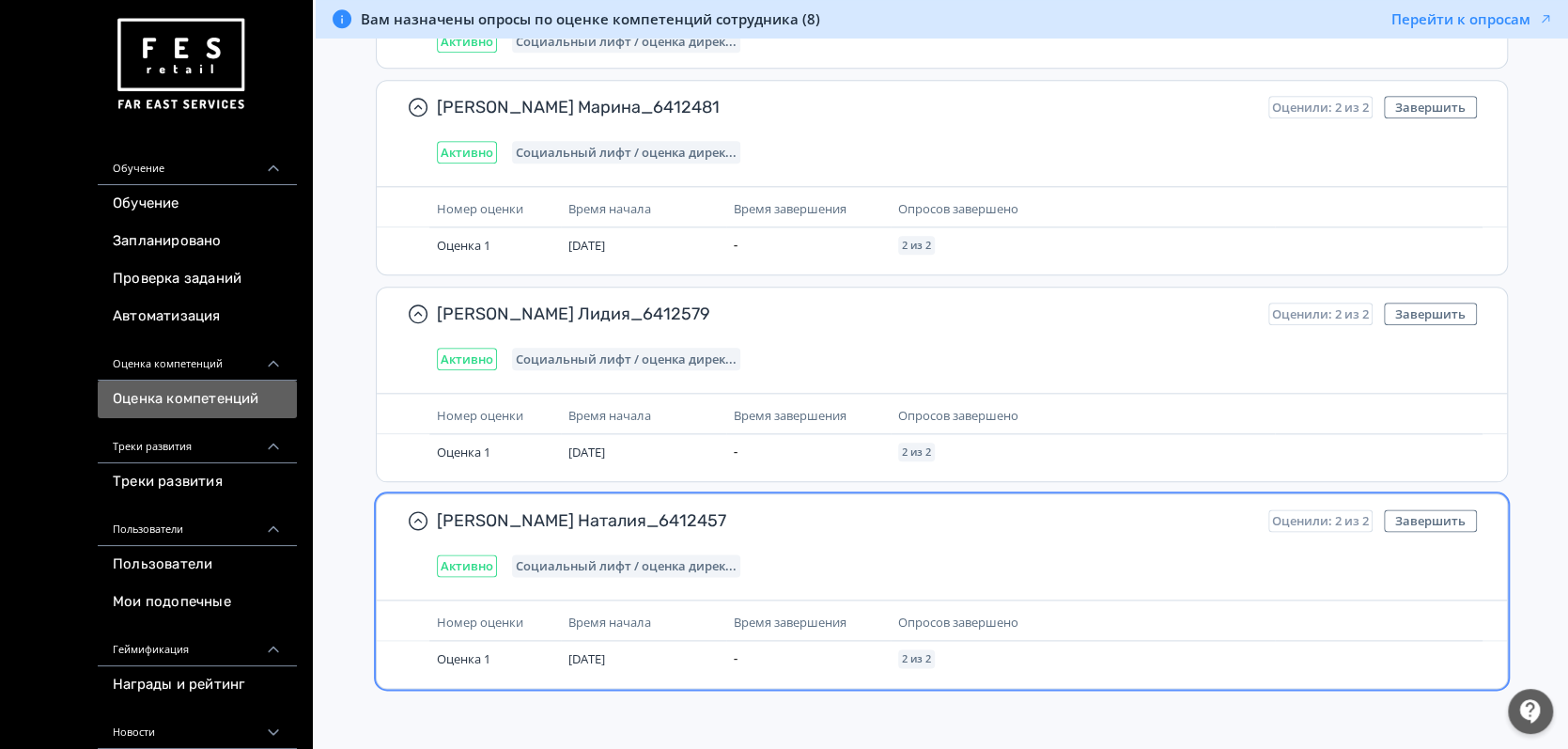
click at [1301, 521] on span "Оценили: 2 из 2" at bounding box center [1320, 520] width 96 height 15
click at [718, 619] on th "Время начала" at bounding box center [643, 622] width 164 height 36
click at [1187, 583] on div "[PERSON_NAME] Наталия_6412457 Оценили: 2 из 2 Завершить Активно Социальный лифт…" at bounding box center [942, 543] width 1131 height 97
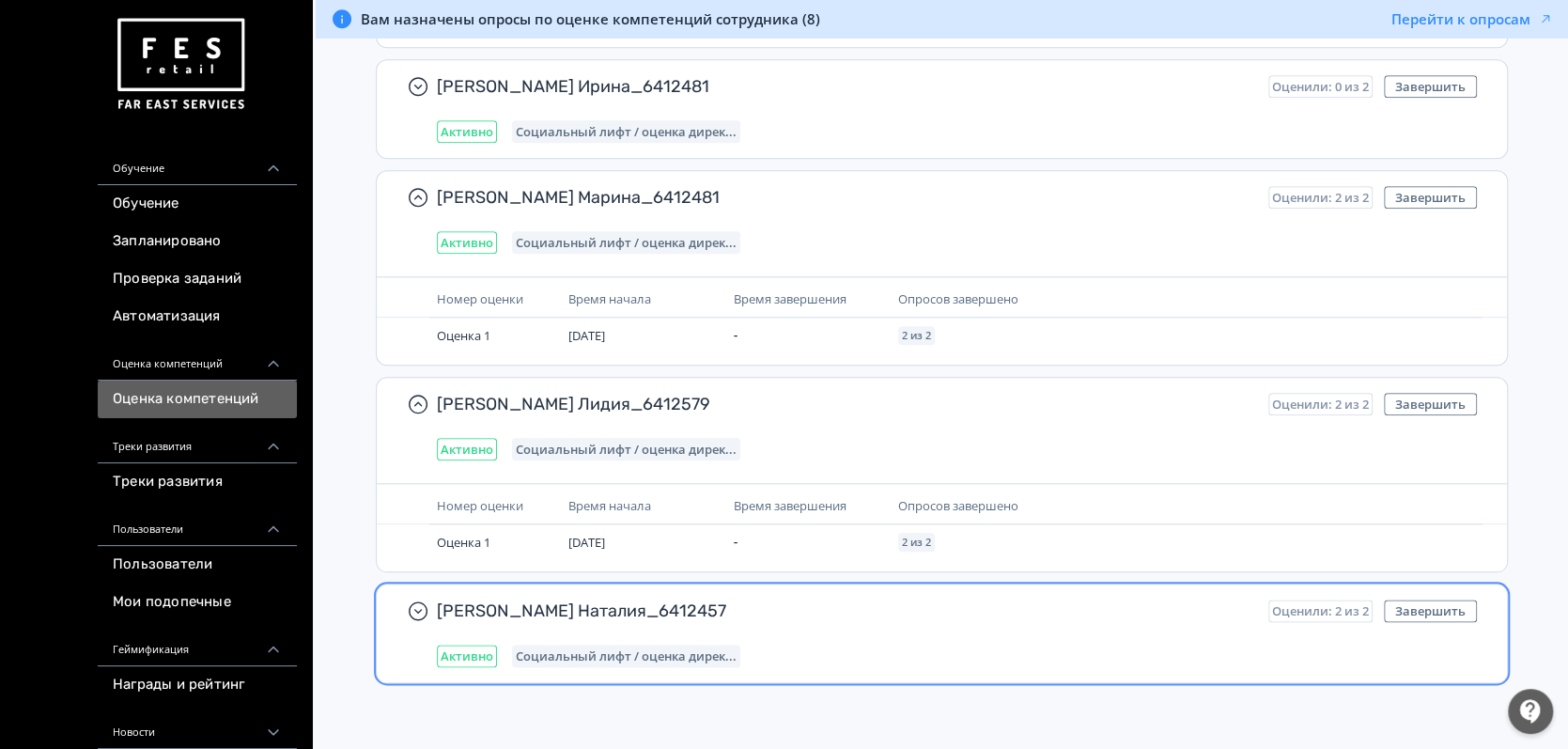
scroll to position [1101, 0]
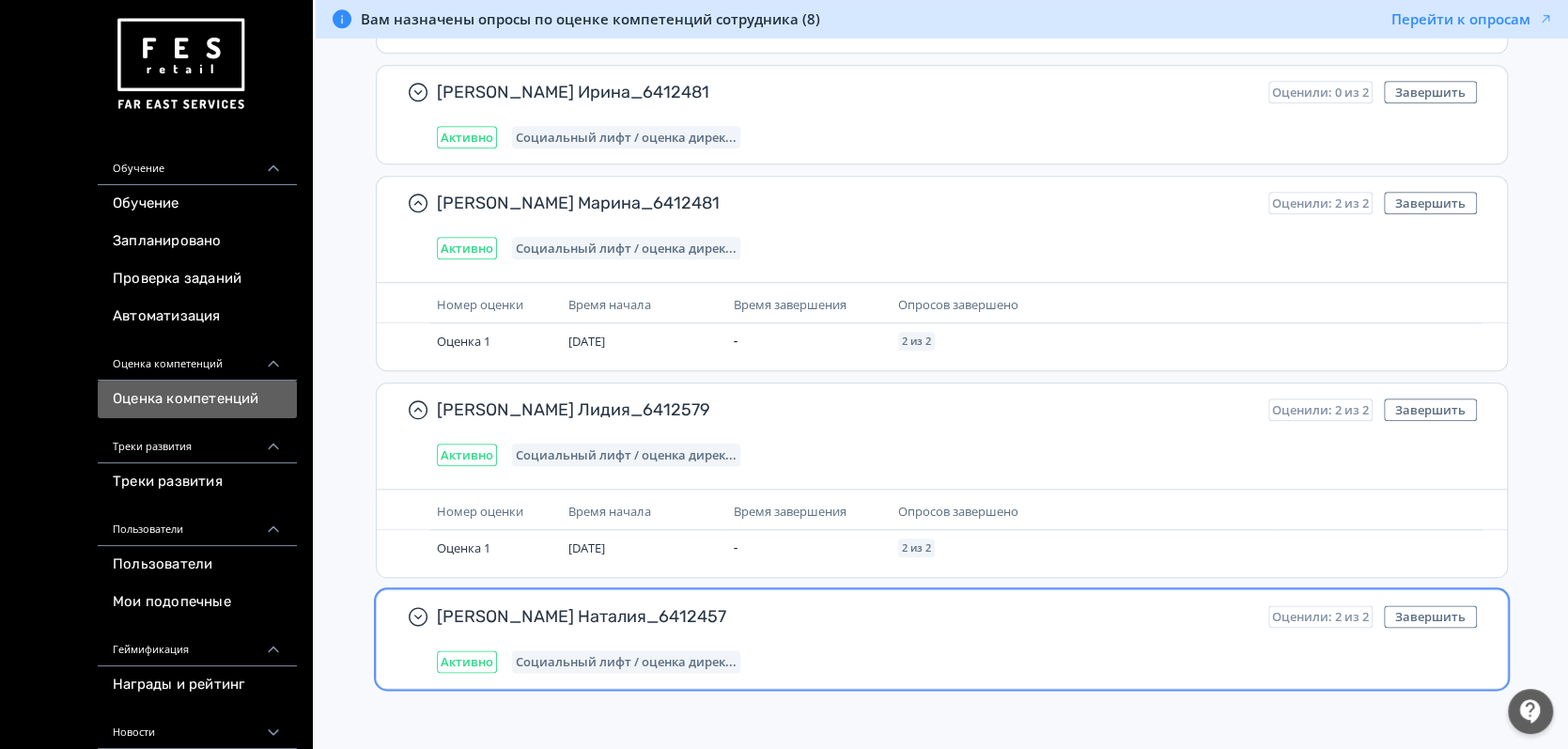
click at [1187, 590] on div "[PERSON_NAME] Наталия_6412457 Оценили: 2 из 2 Завершить Активно Социальный лифт…" at bounding box center [942, 638] width 1131 height 97
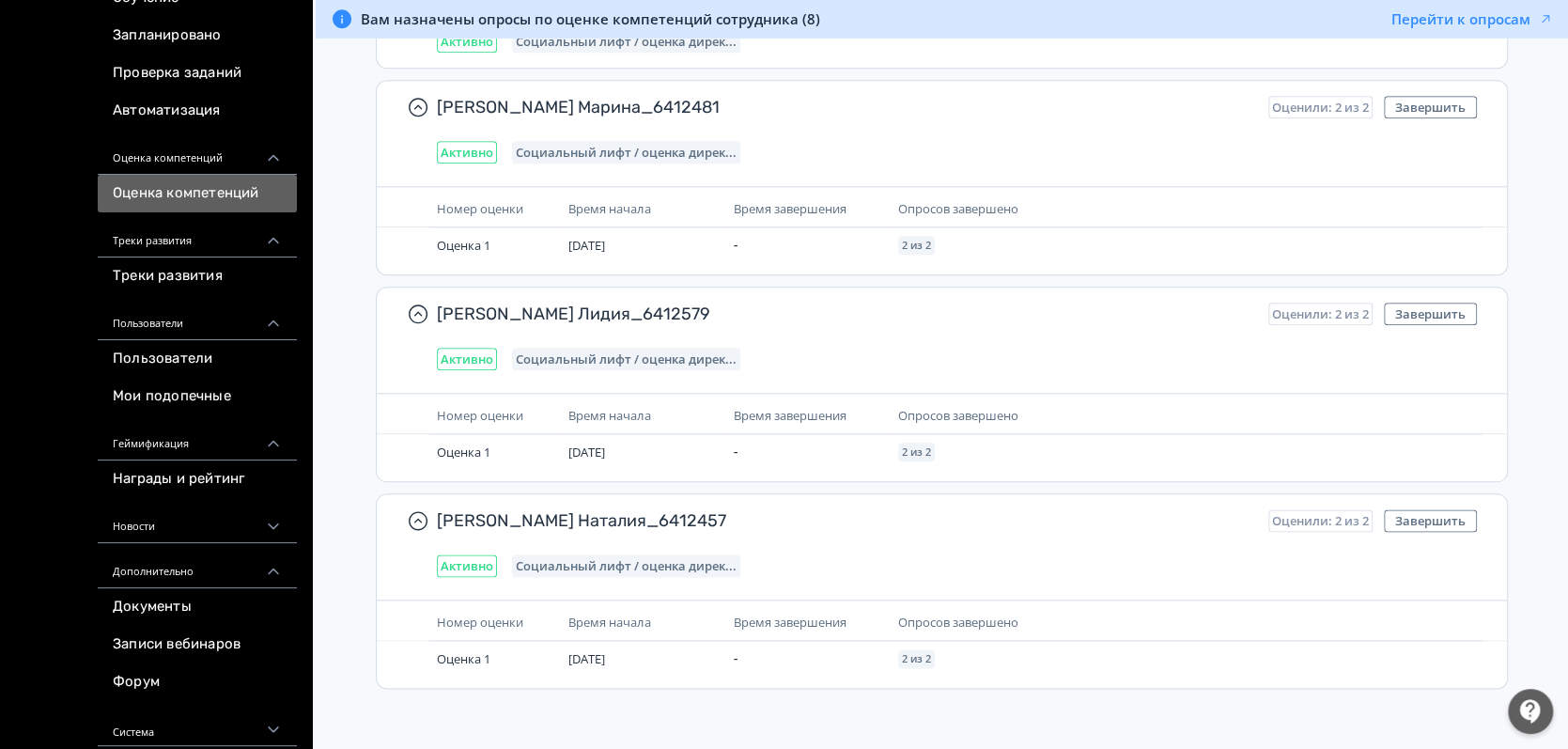
scroll to position [212, 0]
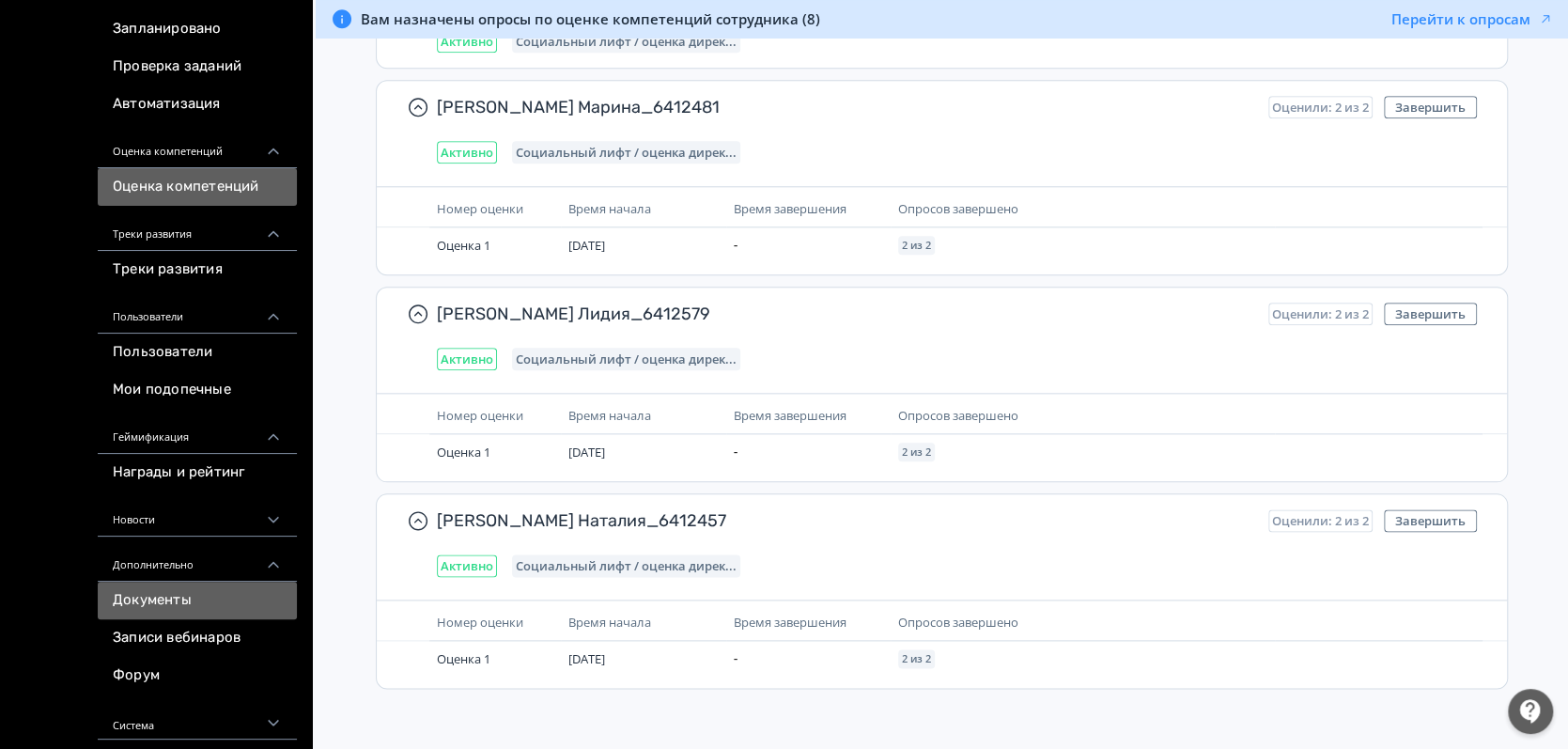
click at [142, 591] on link "Документы" at bounding box center [197, 601] width 200 height 37
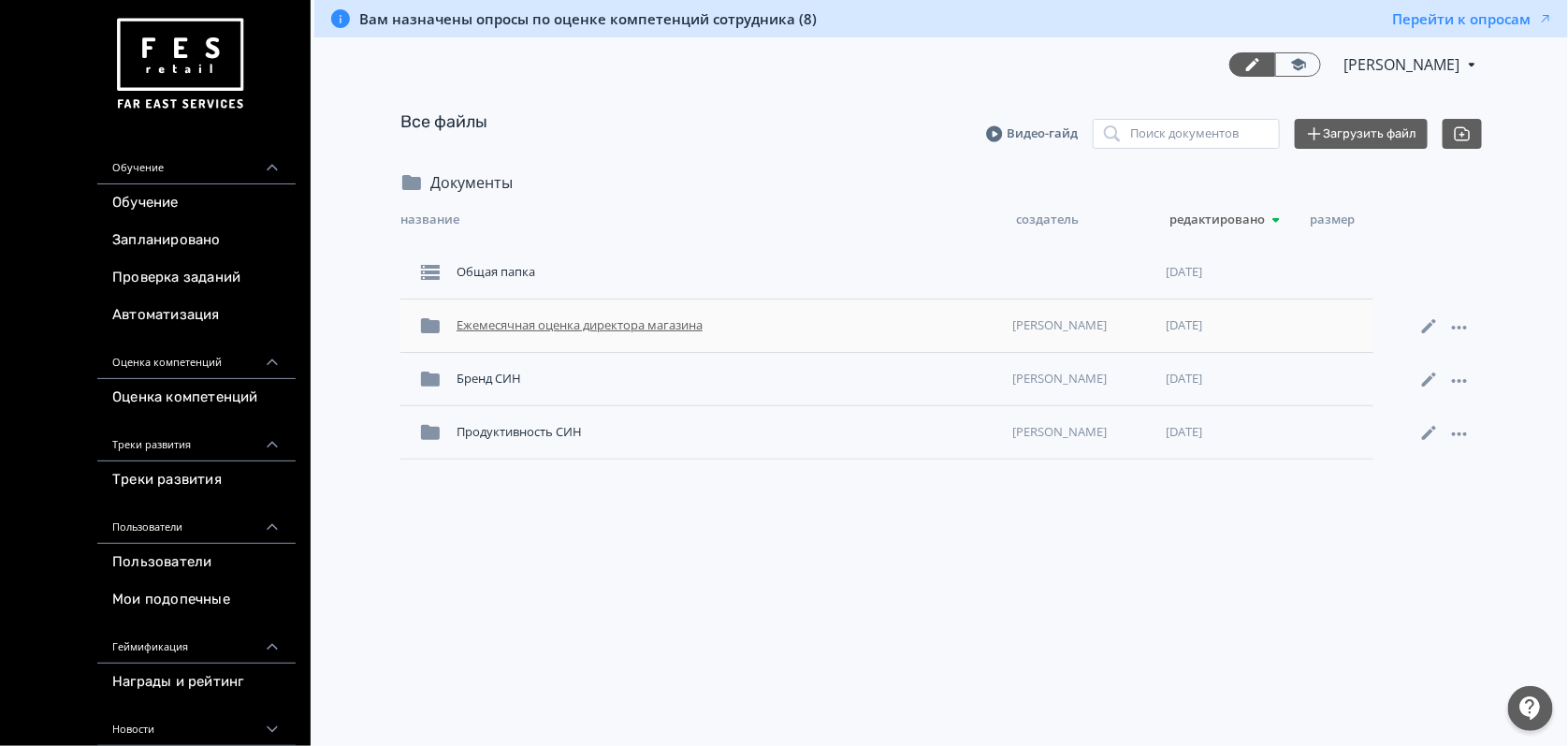
click at [530, 336] on div "Ежемесячная оценка директора магазина" at bounding box center [727, 325] width 556 height 33
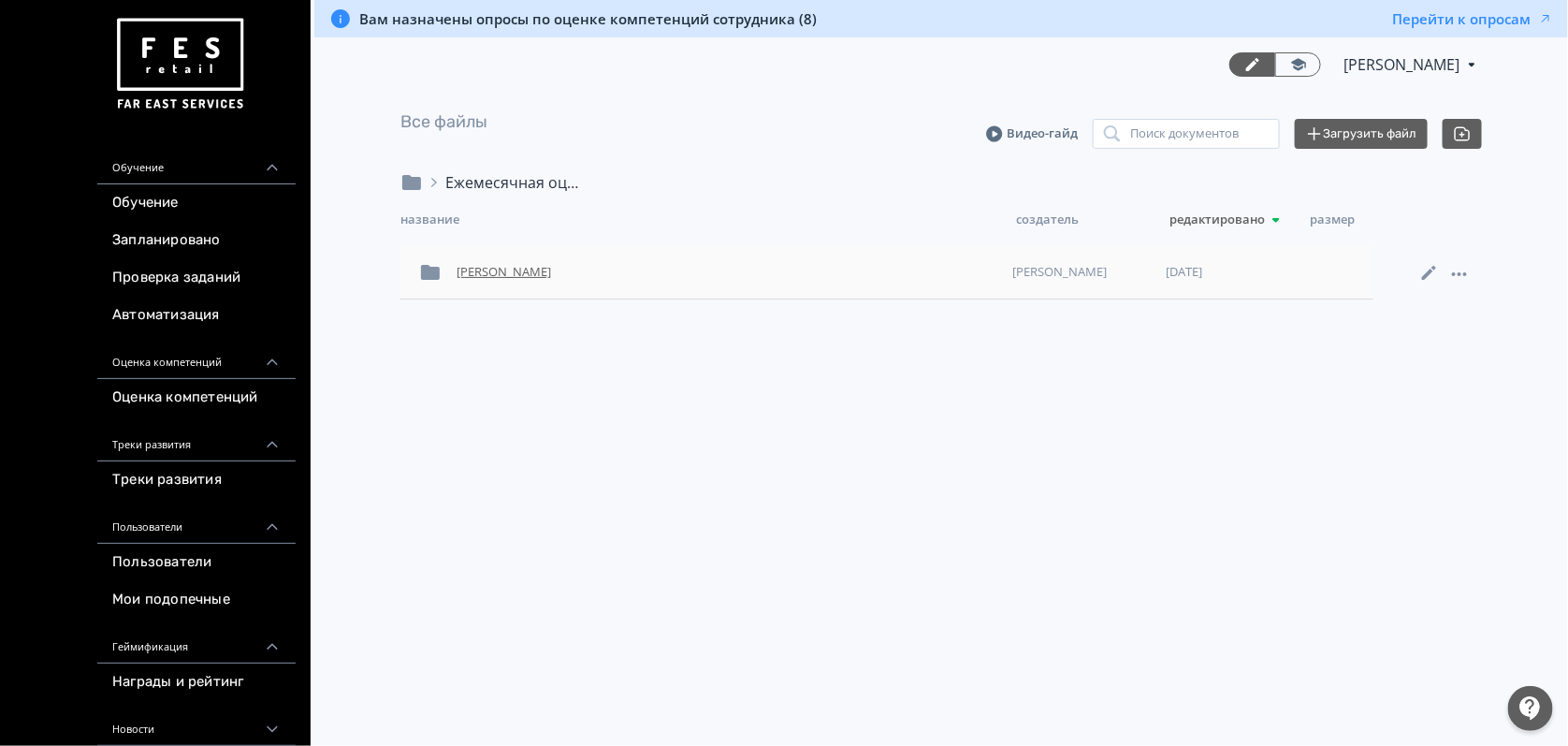
click at [591, 267] on div "[PERSON_NAME]" at bounding box center [727, 272] width 556 height 33
click at [586, 272] on div "[PERSON_NAME].xlsx" at bounding box center [728, 272] width 554 height 33
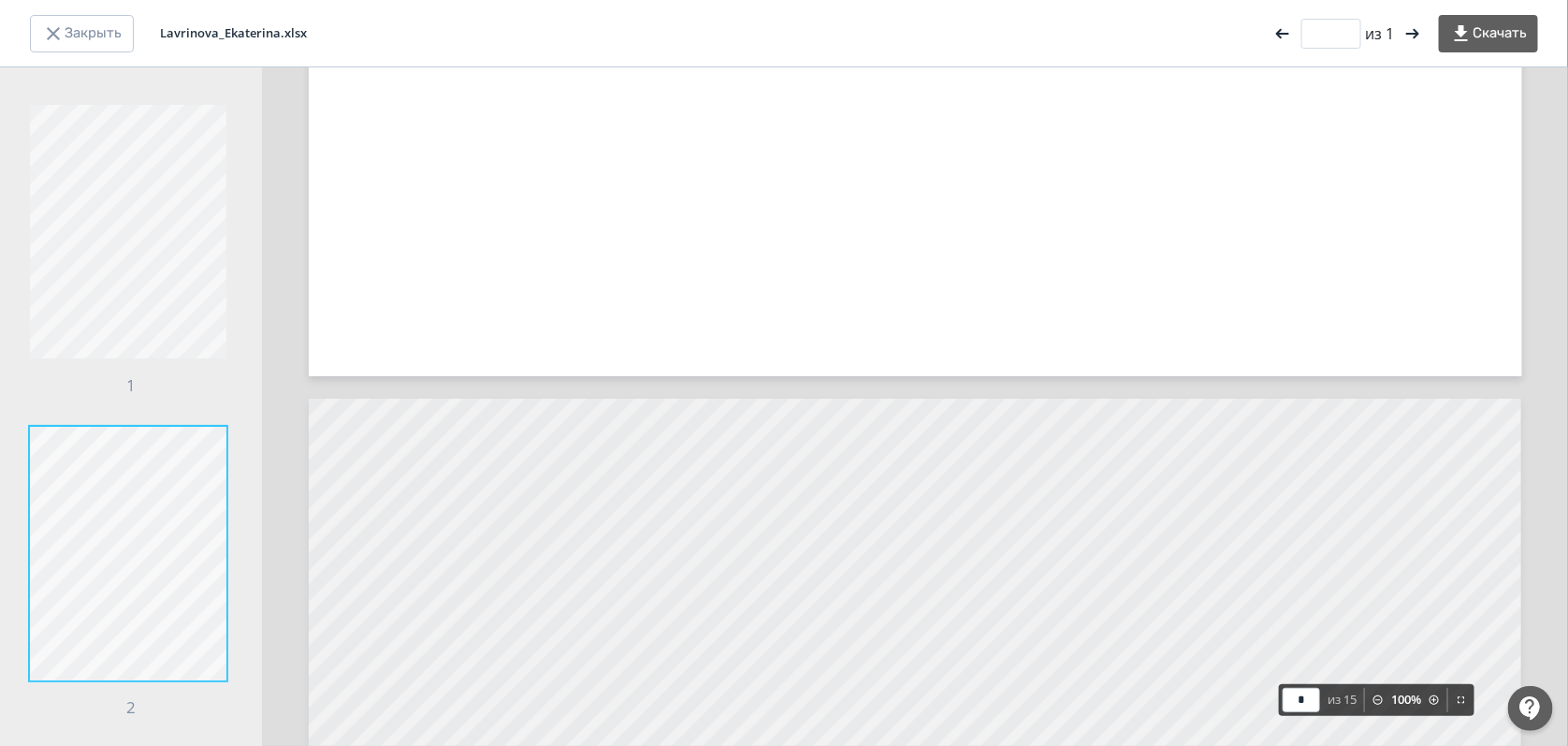
scroll to position [165, 0]
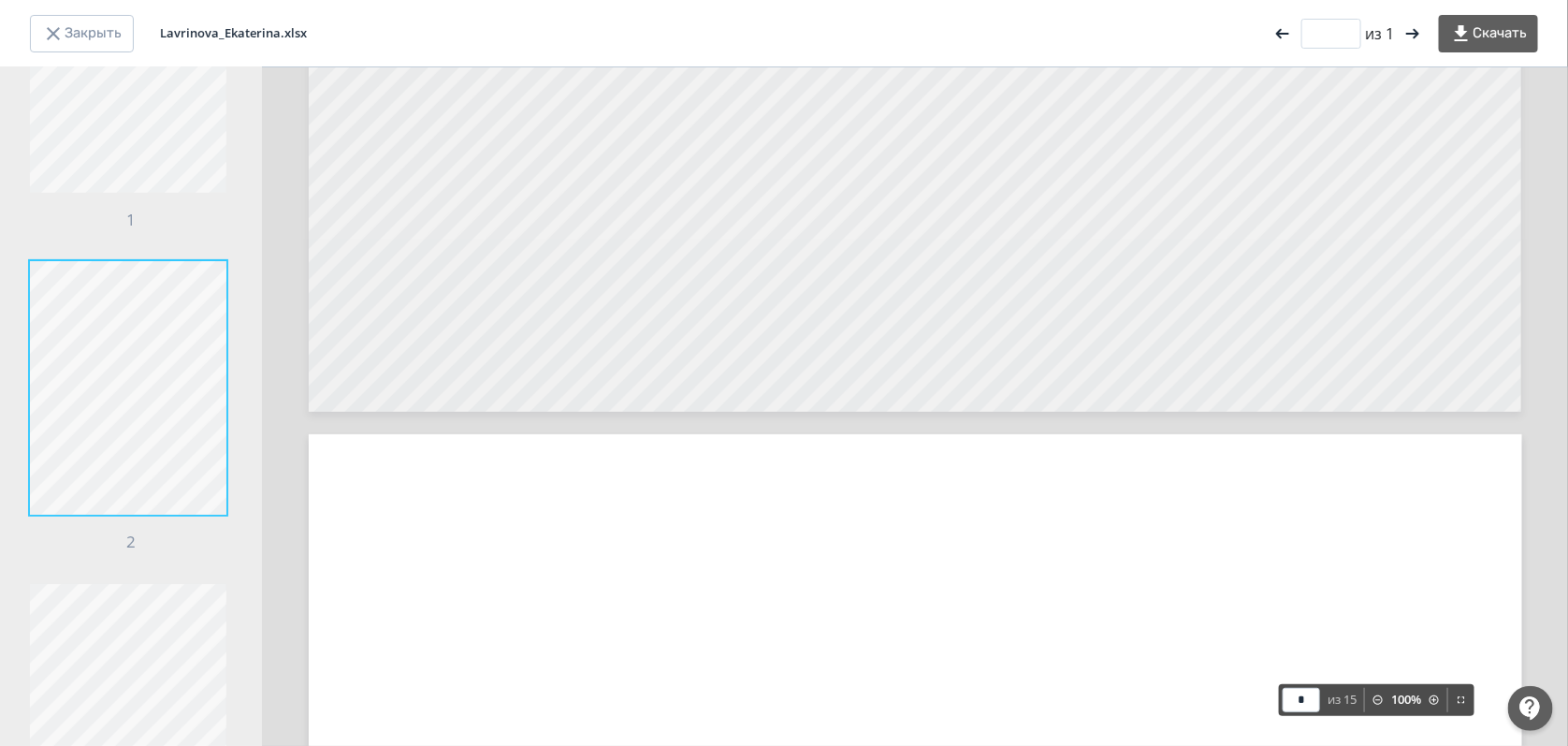
type input "*"
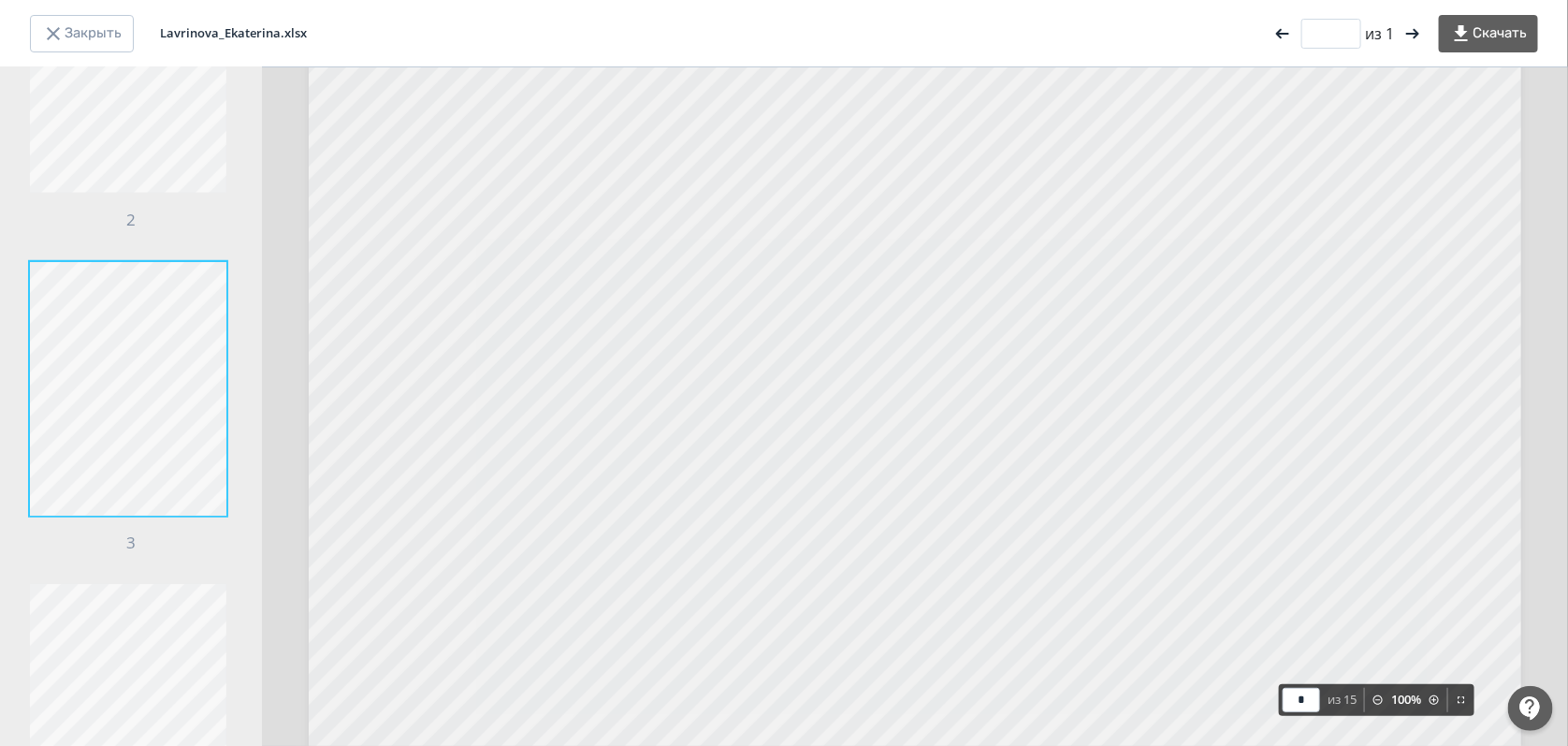
scroll to position [3742, 0]
click at [1532, 25] on button "Скачать" at bounding box center [1488, 33] width 99 height 37
